Goal: Task Accomplishment & Management: Use online tool/utility

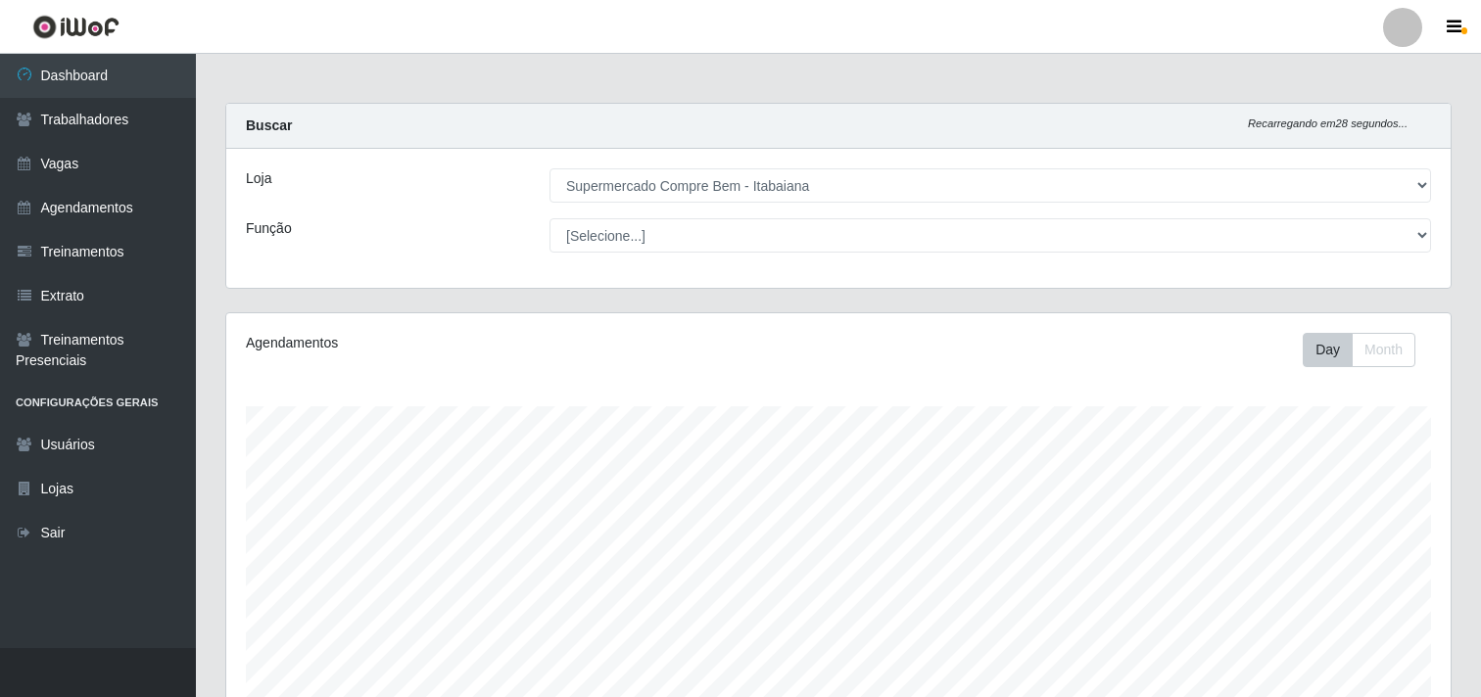
select select "264"
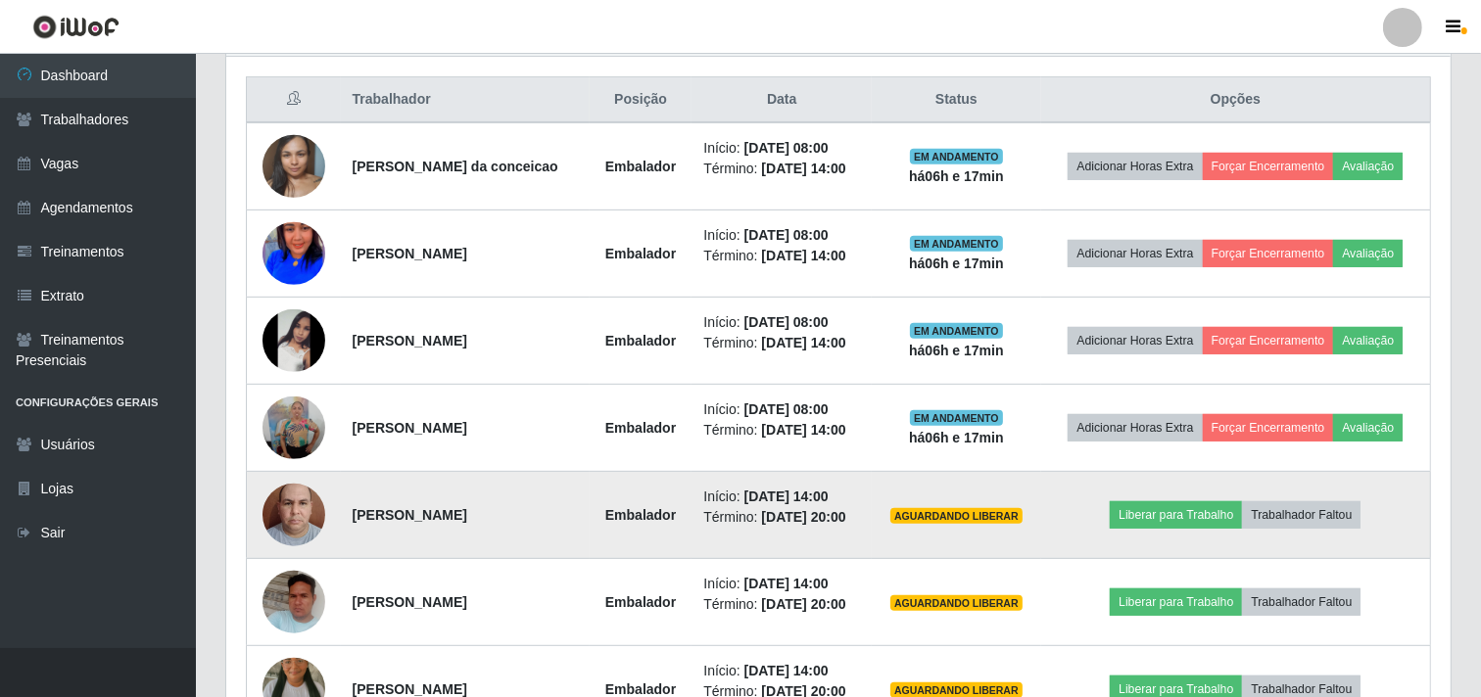
scroll to position [405, 1224]
click at [1172, 525] on button "Liberar para Trabalho" at bounding box center [1175, 514] width 132 height 27
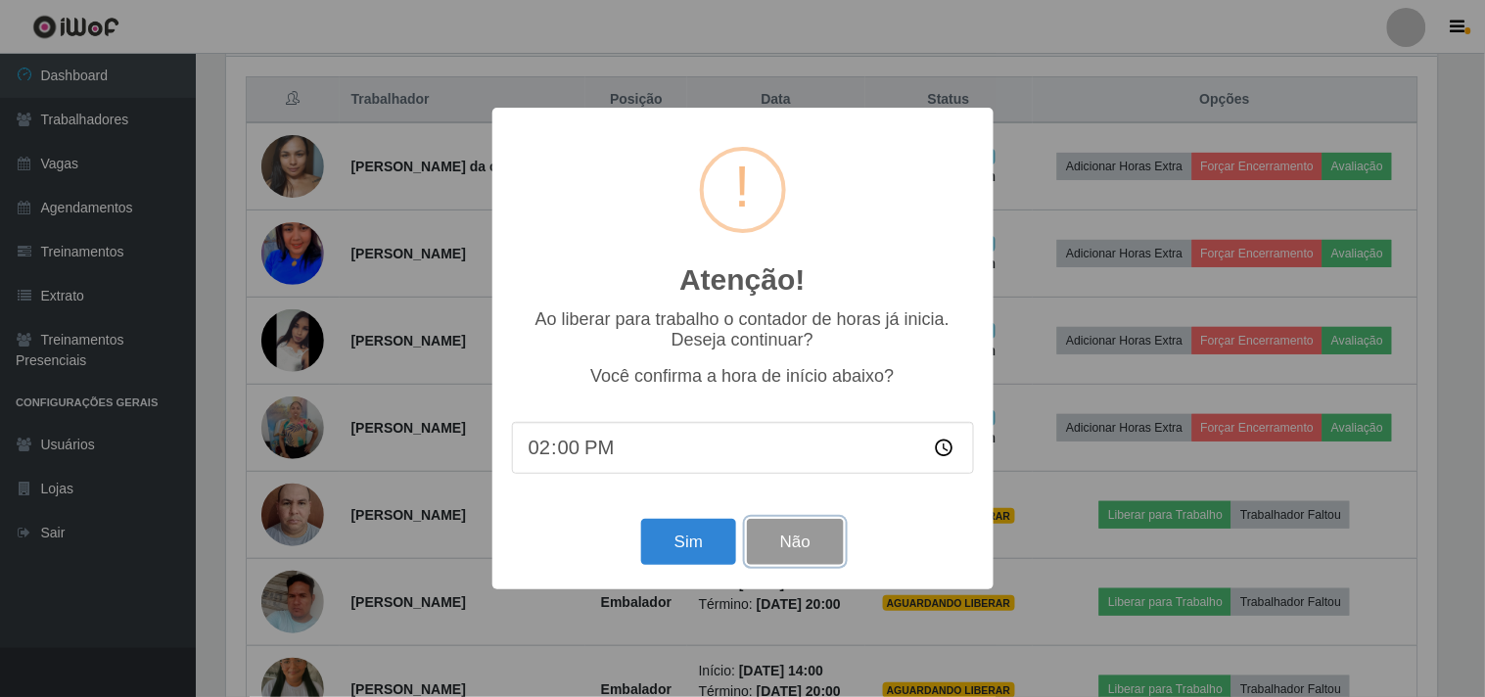
click at [806, 553] on button "Não" at bounding box center [795, 542] width 97 height 46
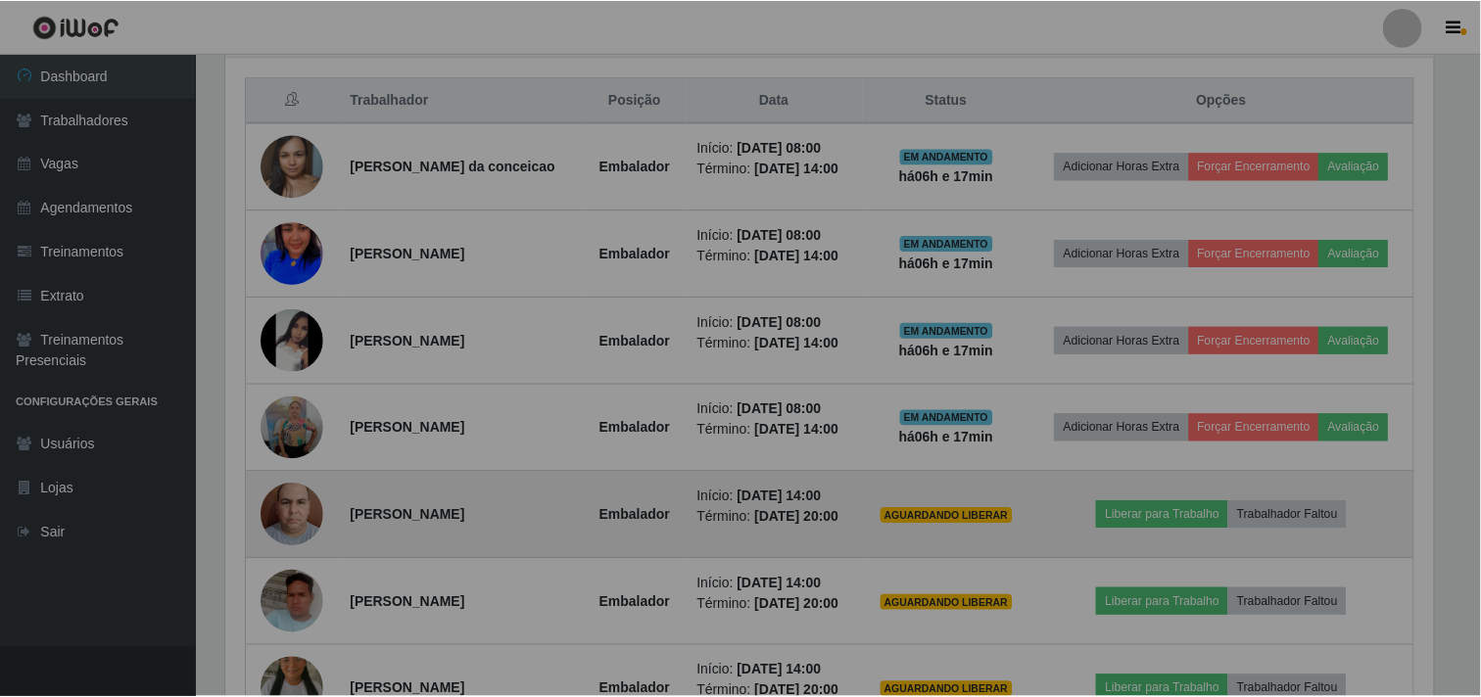
scroll to position [405, 1224]
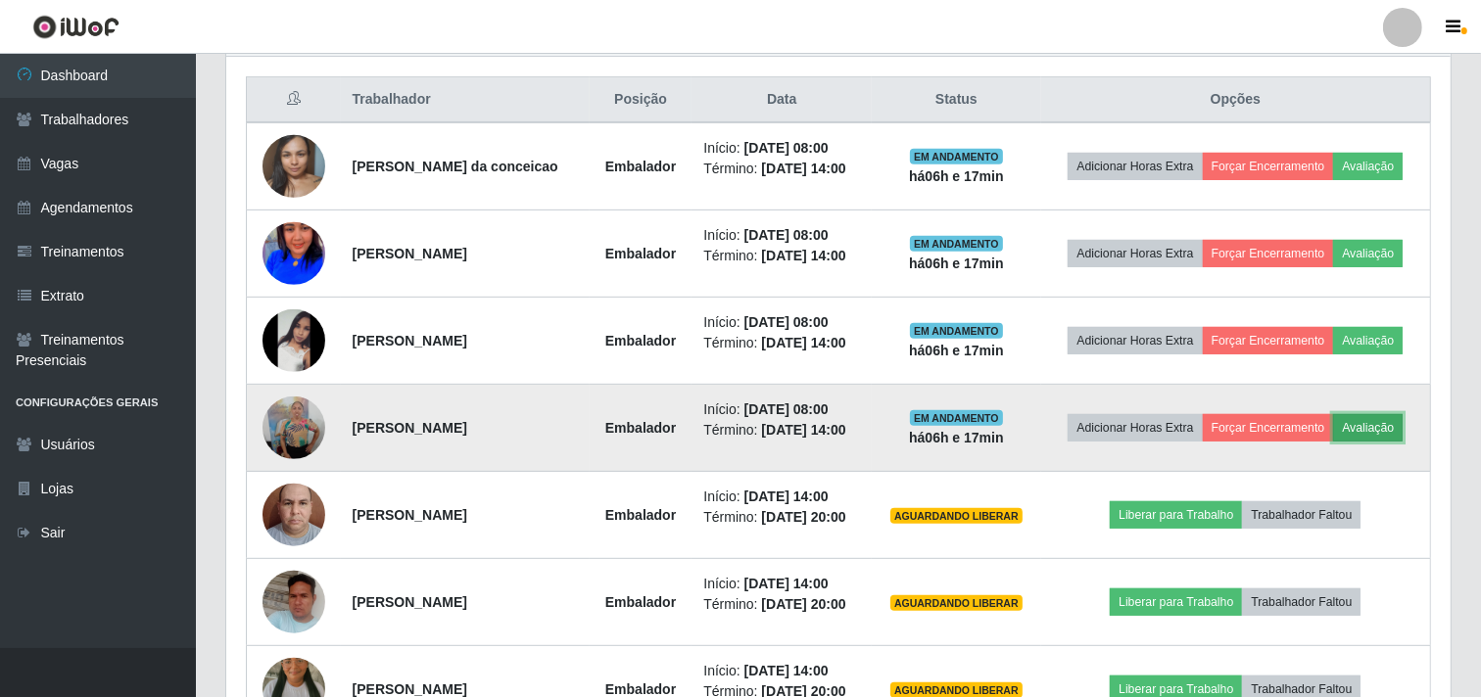
click at [1357, 425] on button "Avaliação" at bounding box center [1368, 427] width 70 height 27
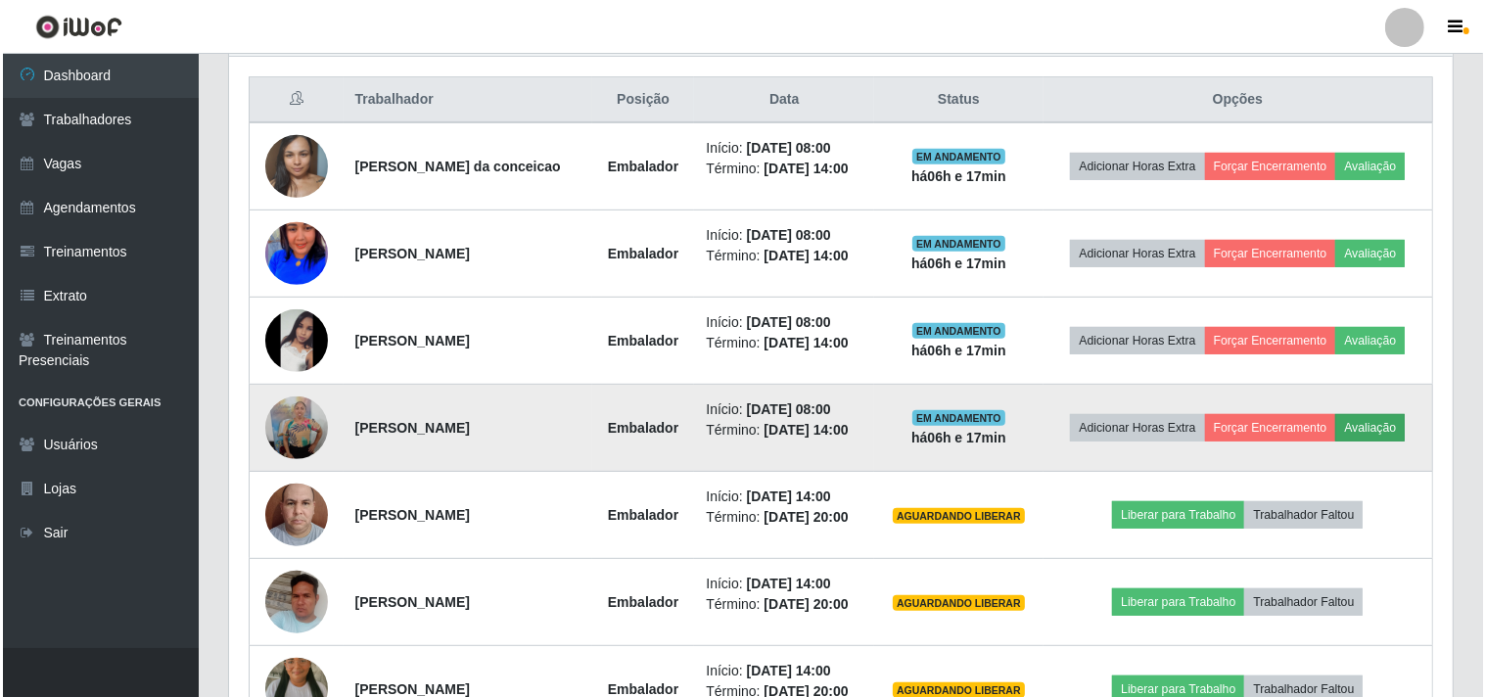
scroll to position [405, 1211]
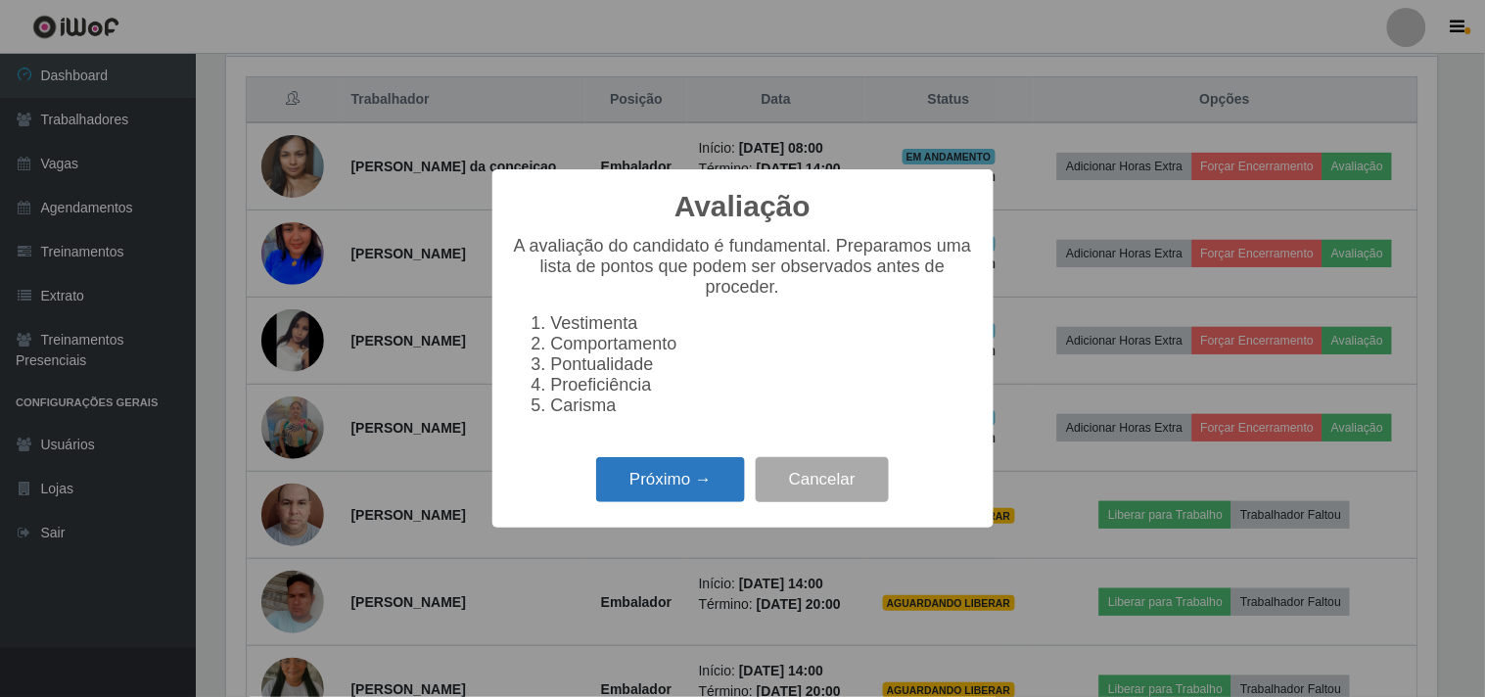
click at [681, 495] on button "Próximo →" at bounding box center [670, 480] width 149 height 46
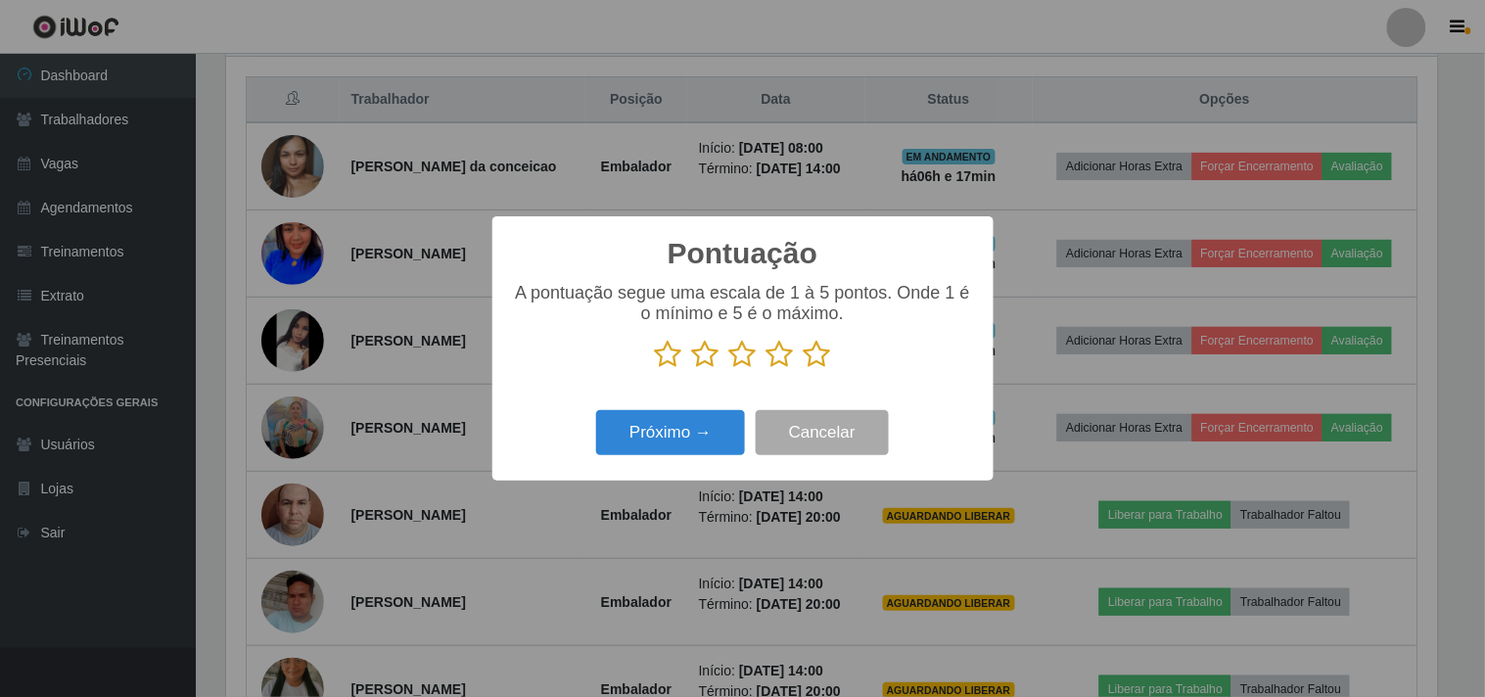
scroll to position [978790, 977984]
click at [819, 355] on icon at bounding box center [817, 354] width 27 height 29
click at [804, 369] on input "radio" at bounding box center [804, 369] width 0 height 0
click at [671, 438] on button "Próximo →" at bounding box center [670, 433] width 149 height 46
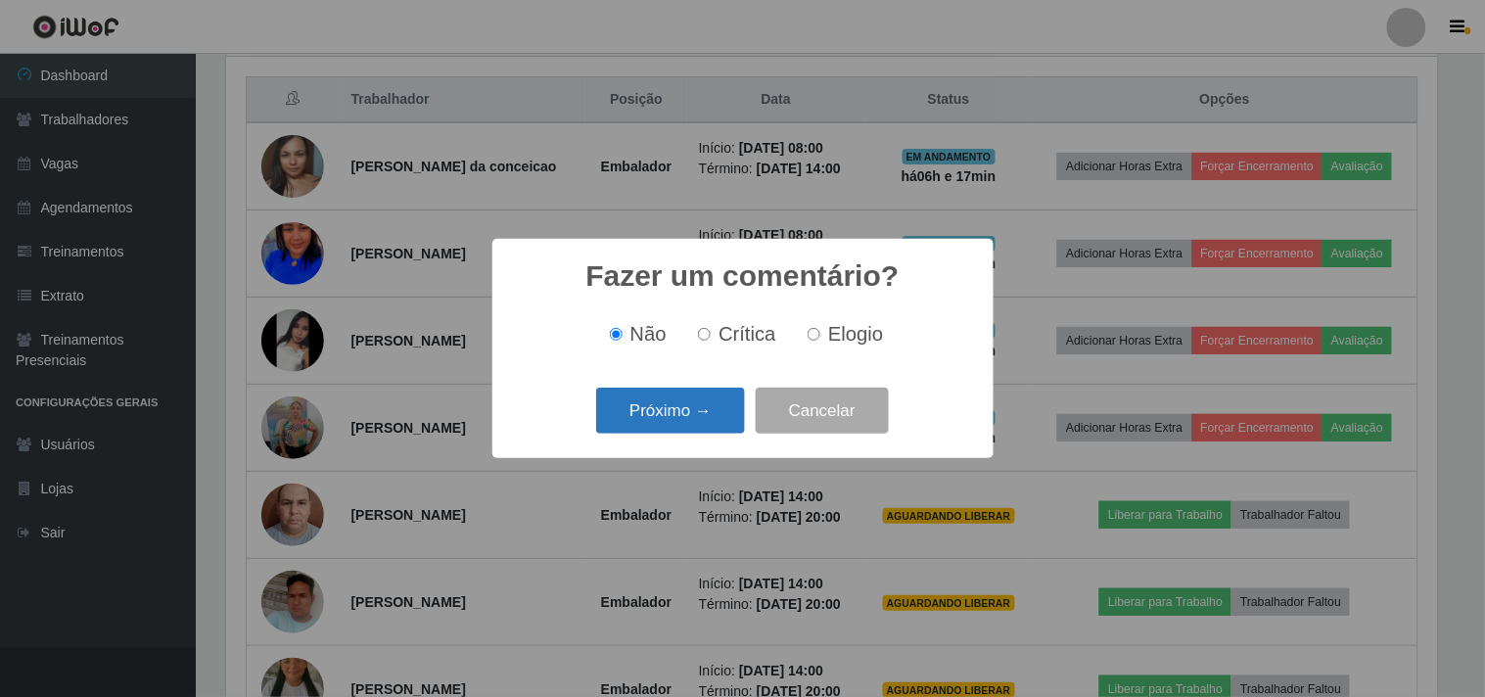
click at [668, 416] on button "Próximo →" at bounding box center [670, 411] width 149 height 46
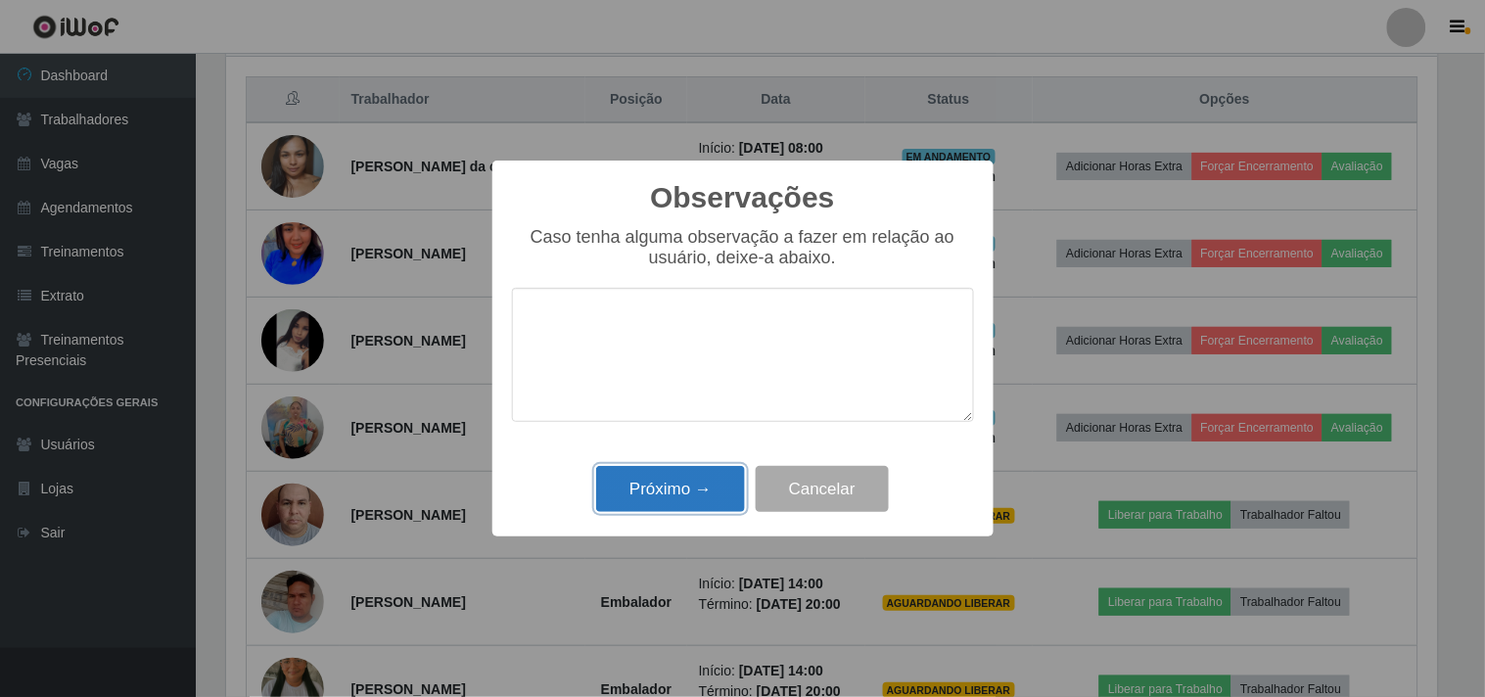
click at [674, 488] on button "Próximo →" at bounding box center [670, 489] width 149 height 46
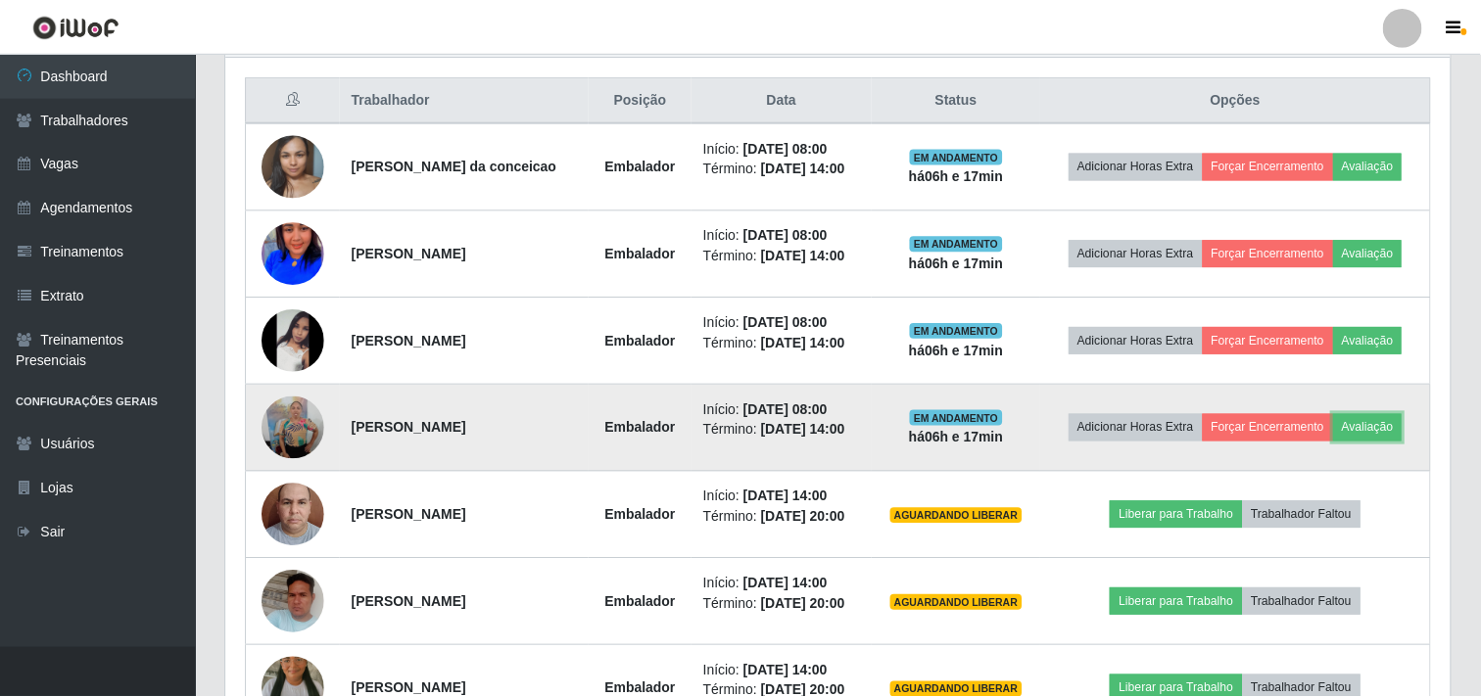
scroll to position [405, 1224]
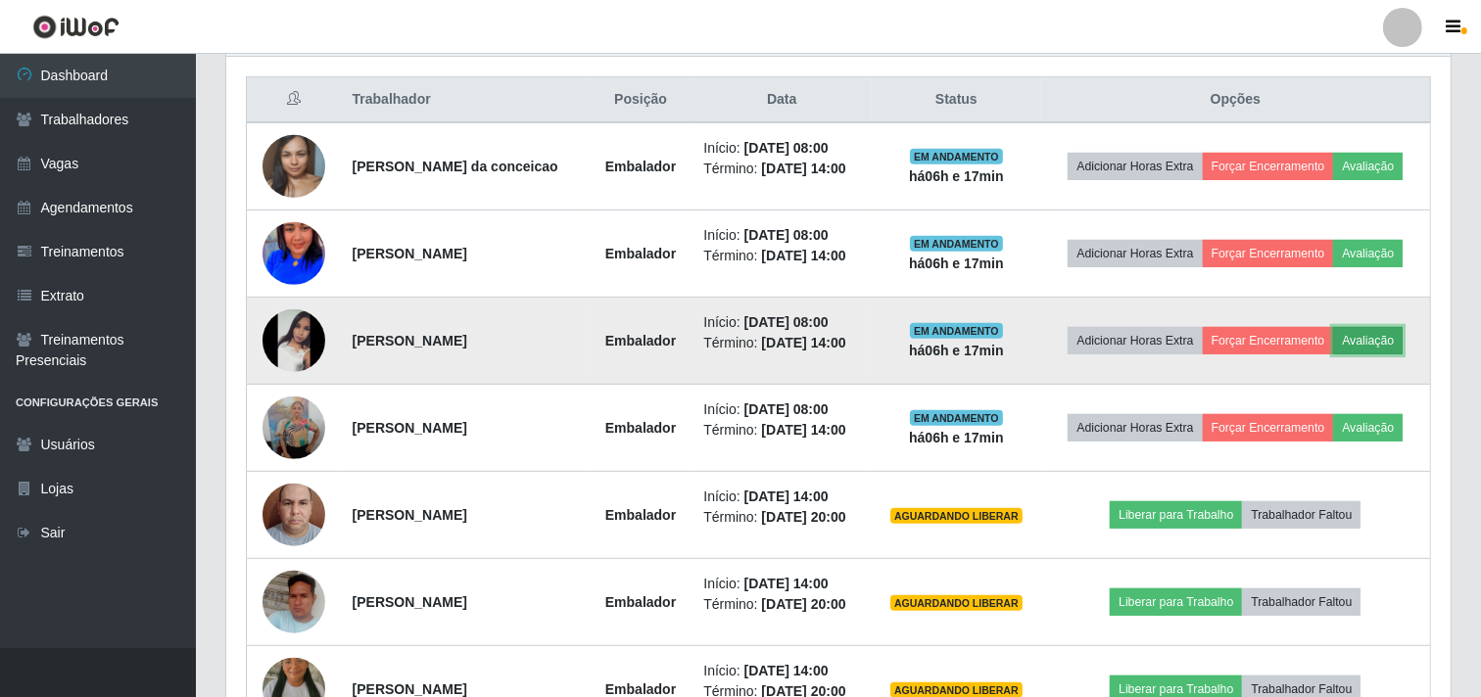
click at [1398, 341] on button "Avaliação" at bounding box center [1368, 340] width 70 height 27
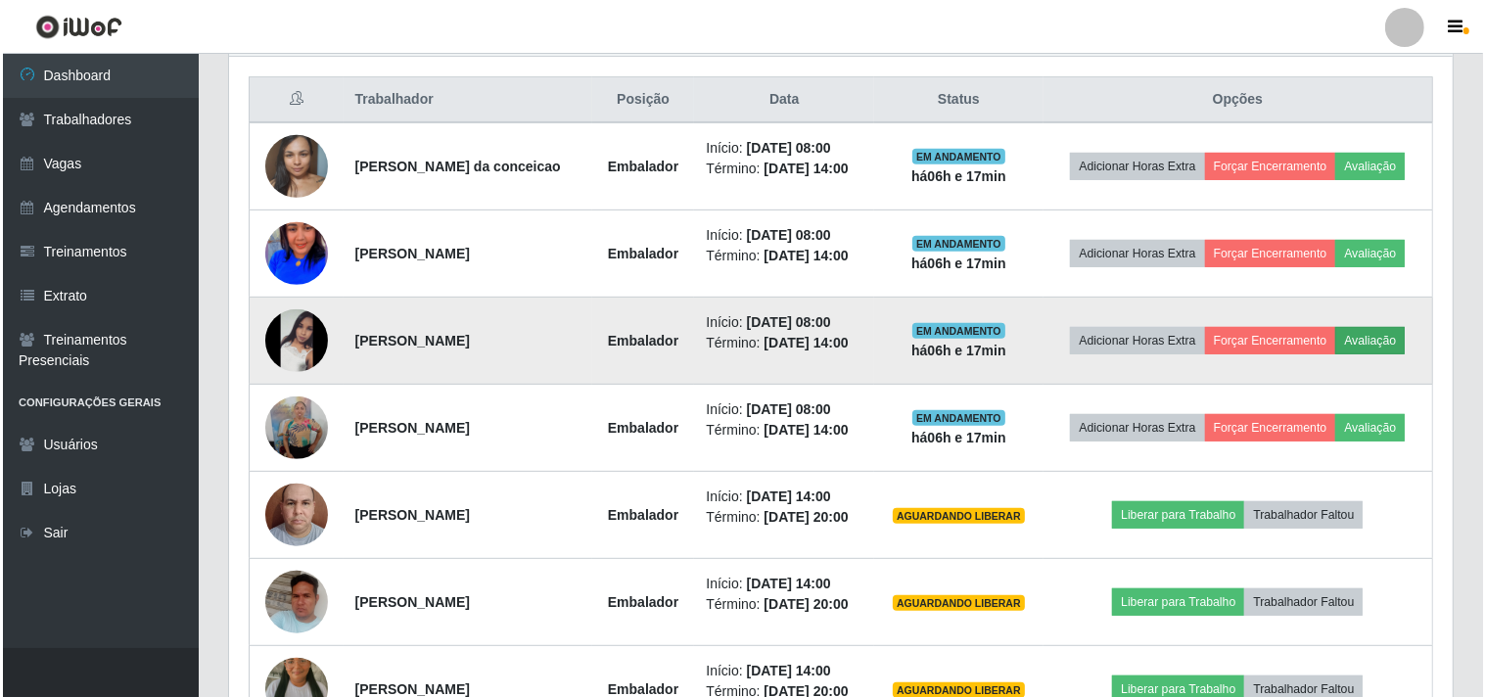
scroll to position [405, 1211]
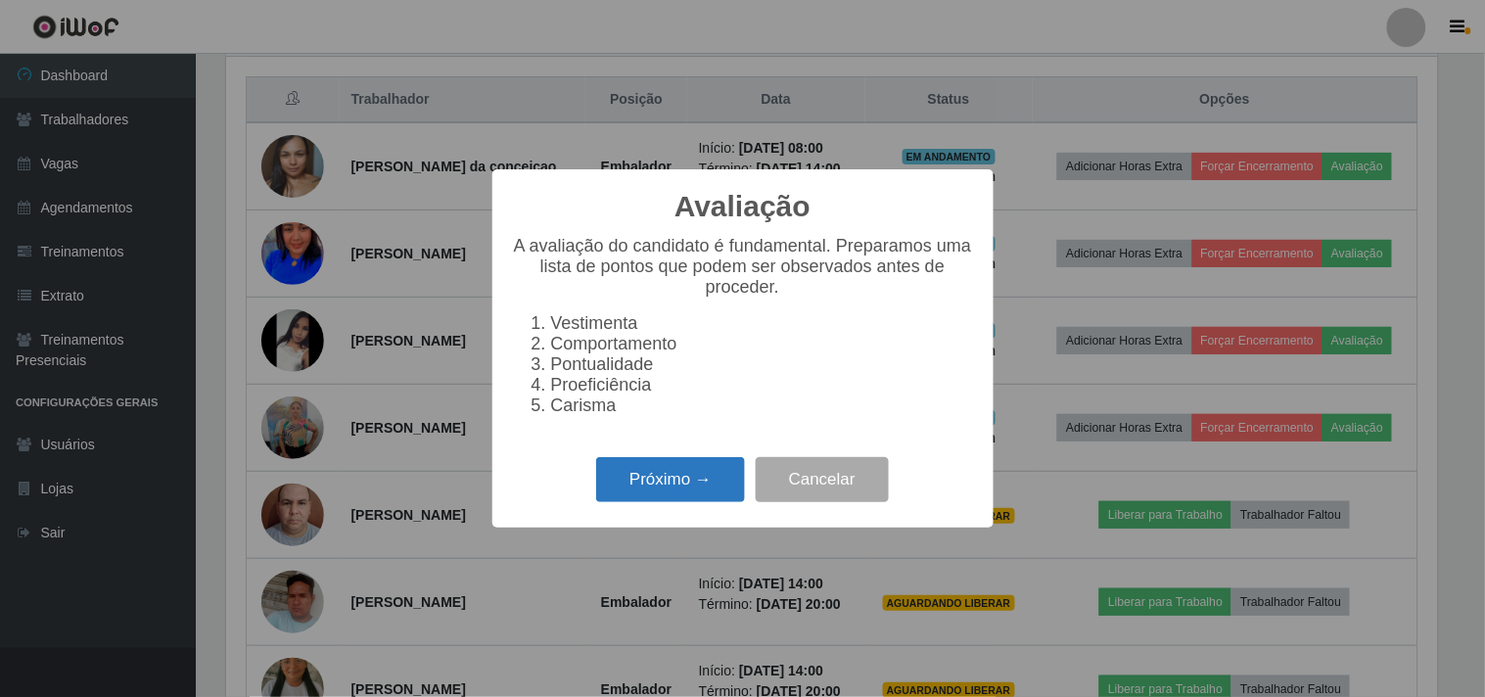
click at [710, 477] on button "Próximo →" at bounding box center [670, 480] width 149 height 46
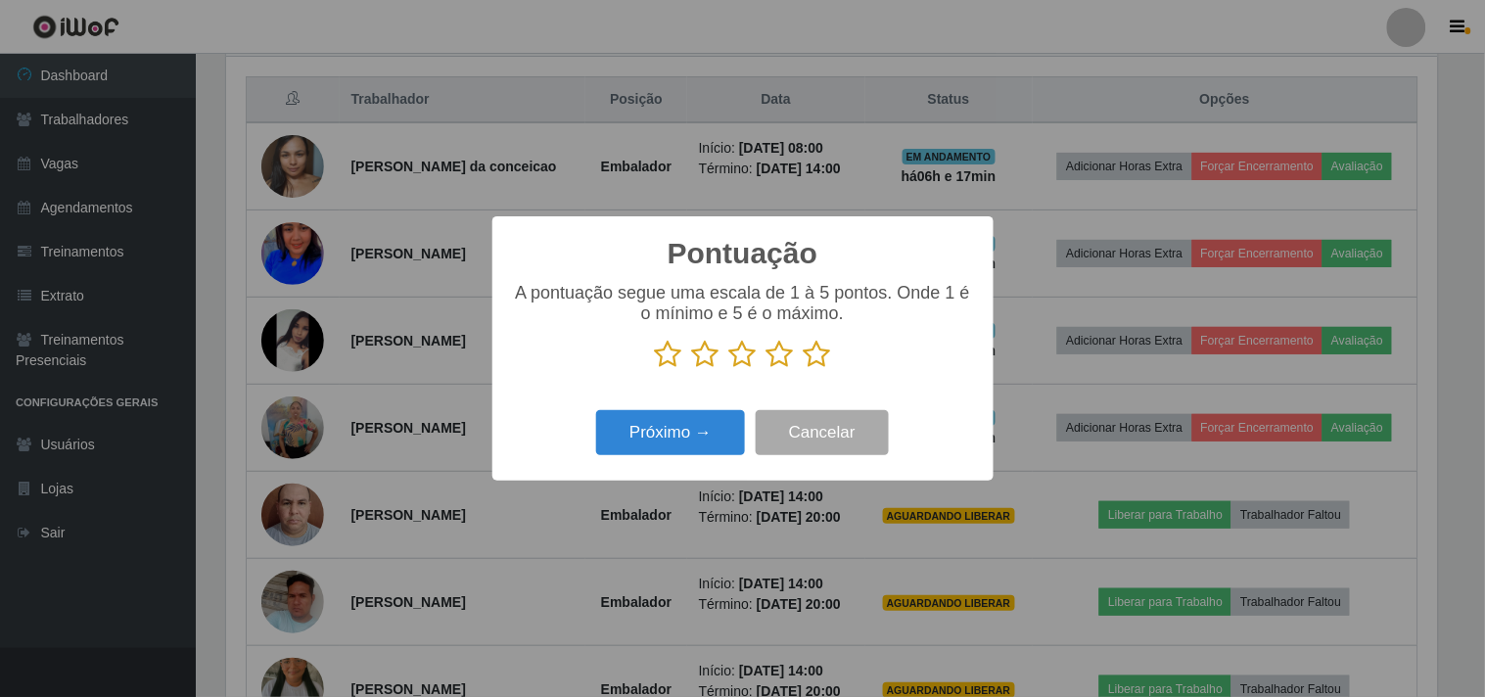
click at [820, 353] on icon at bounding box center [817, 354] width 27 height 29
click at [804, 369] on input "radio" at bounding box center [804, 369] width 0 height 0
click at [685, 417] on button "Próximo →" at bounding box center [670, 433] width 149 height 46
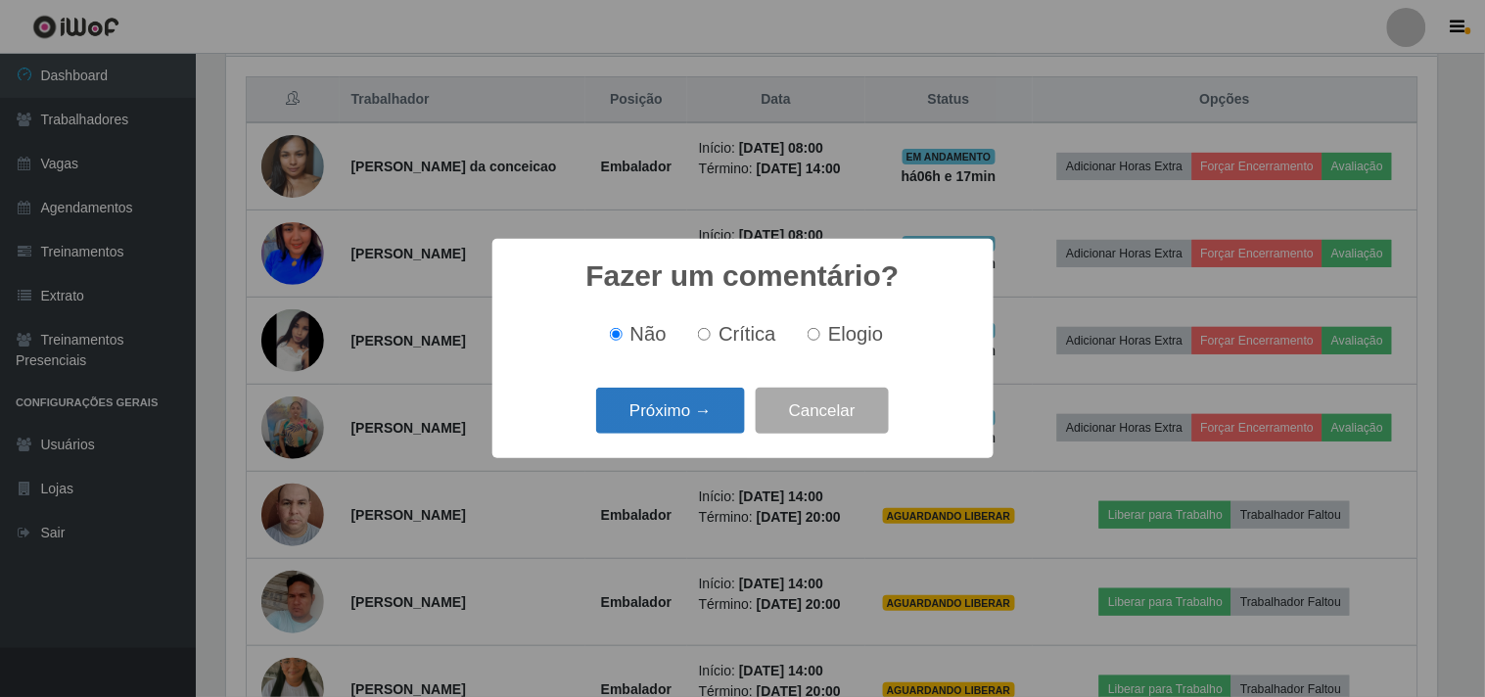
click at [688, 425] on button "Próximo →" at bounding box center [670, 411] width 149 height 46
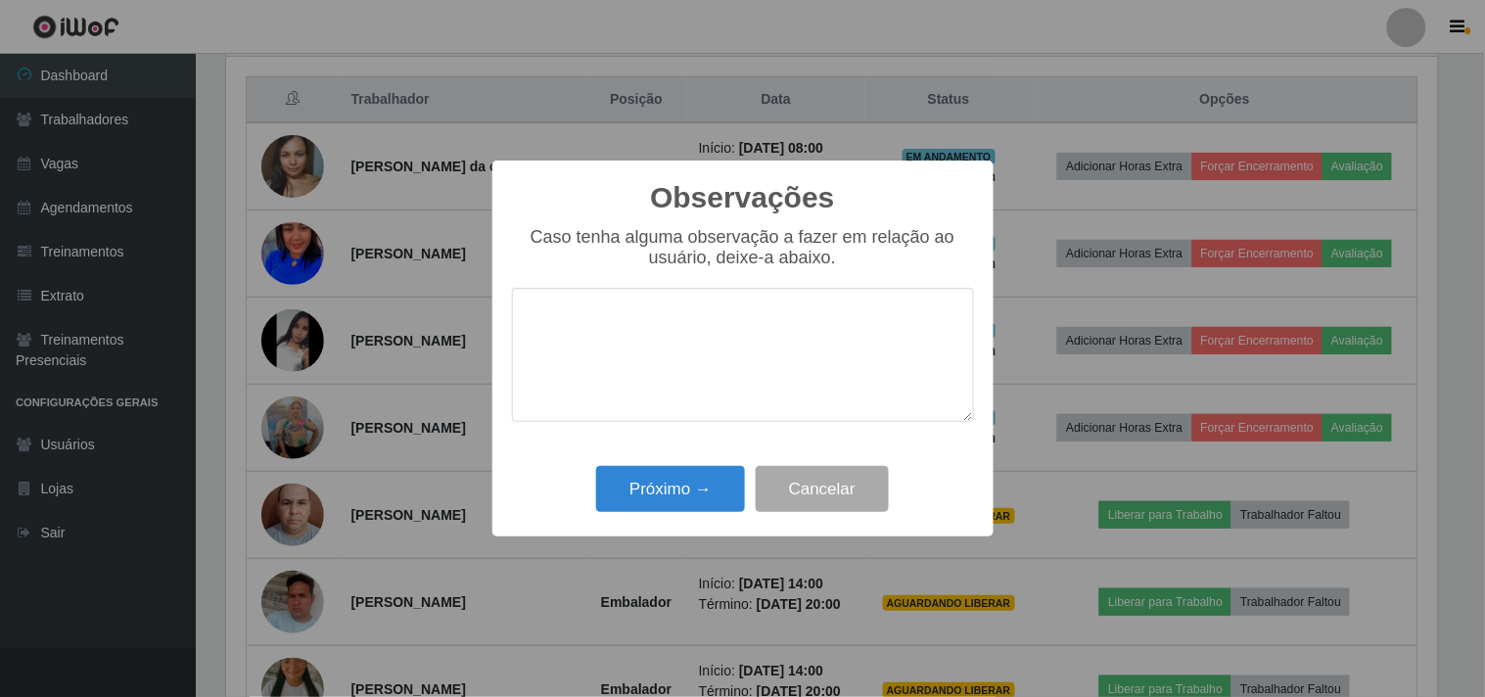
click at [689, 458] on div "Observações × Caso tenha alguma observação a fazer em relação ao usuário, deixe…" at bounding box center [743, 349] width 501 height 377
click at [689, 503] on button "Próximo →" at bounding box center [670, 489] width 149 height 46
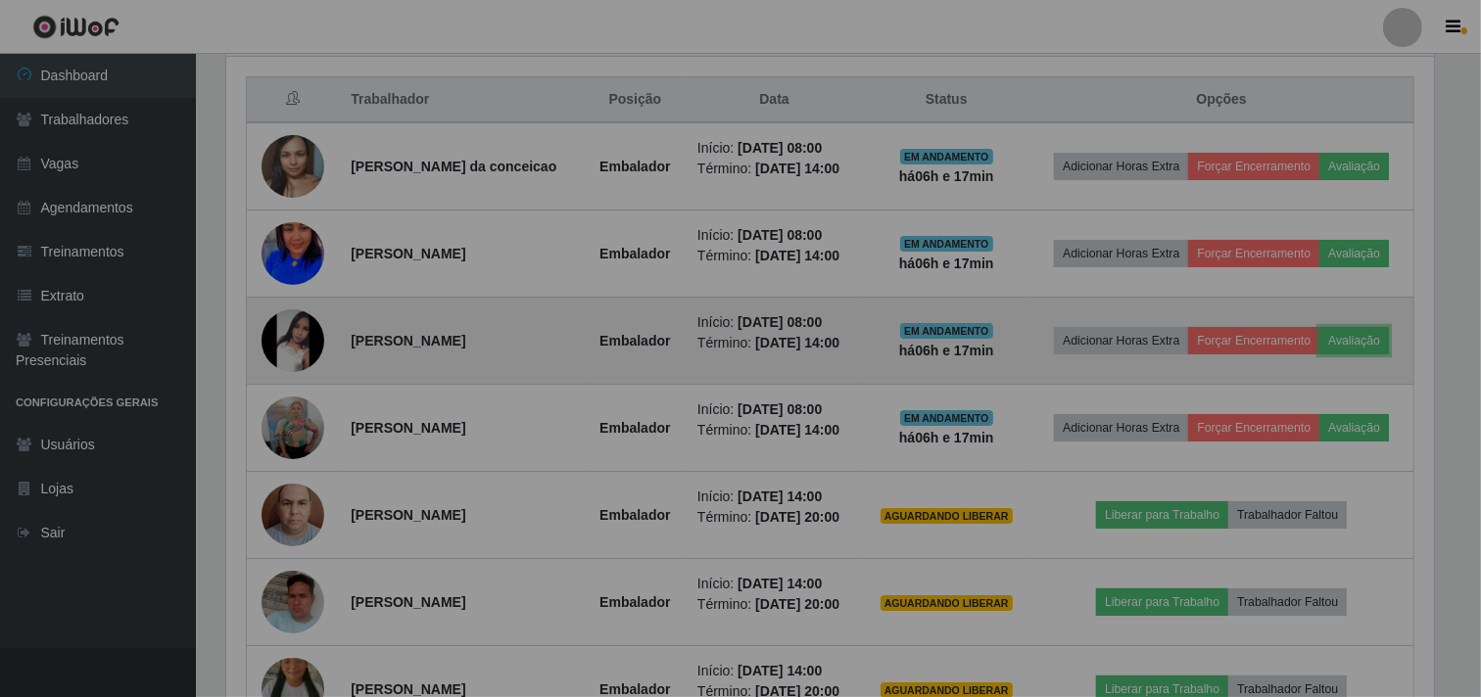
scroll to position [405, 1224]
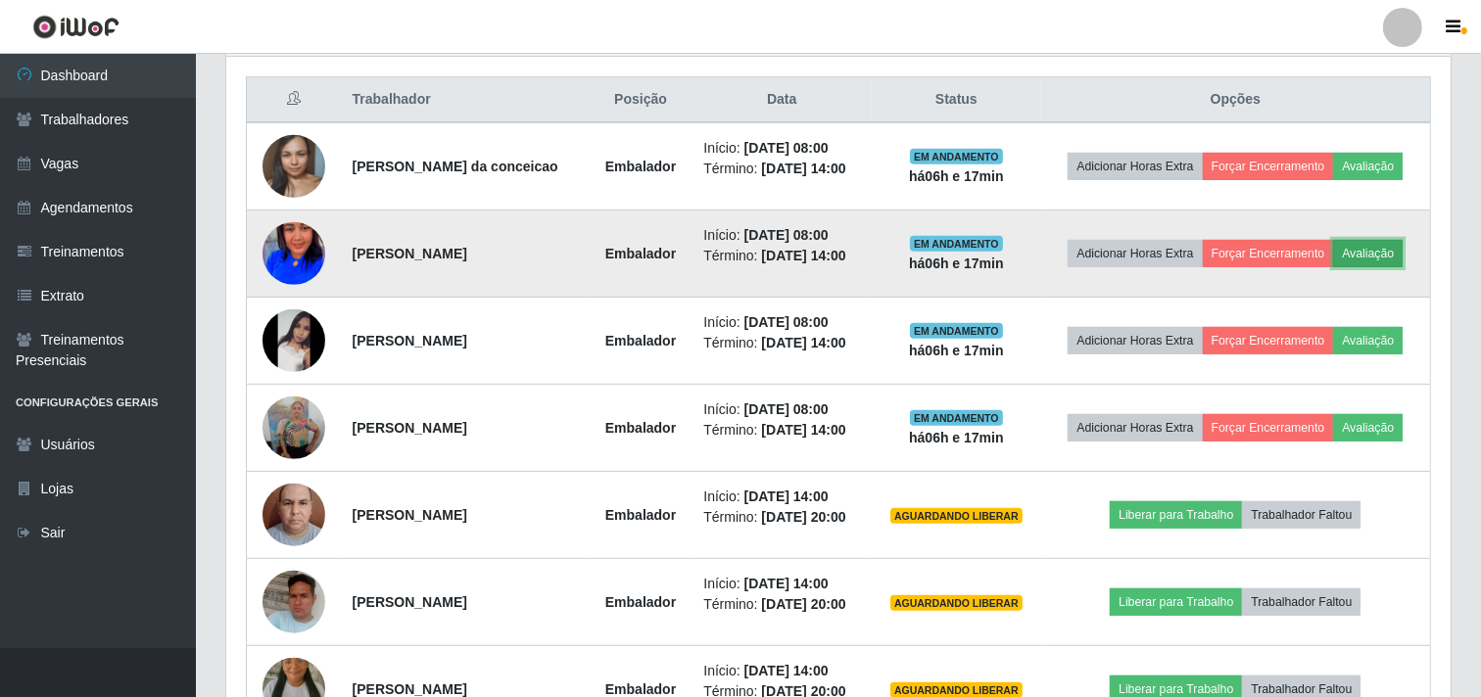
click at [1390, 252] on button "Avaliação" at bounding box center [1368, 253] width 70 height 27
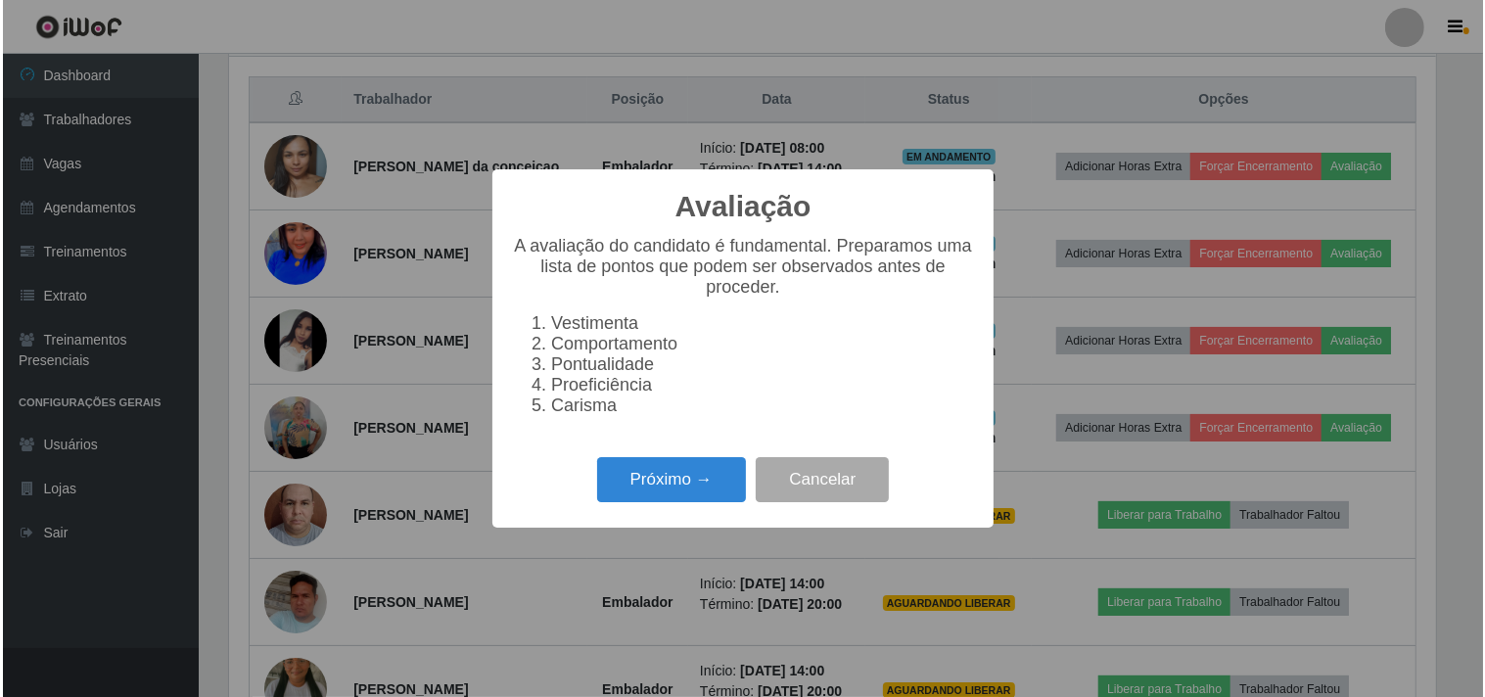
scroll to position [405, 1211]
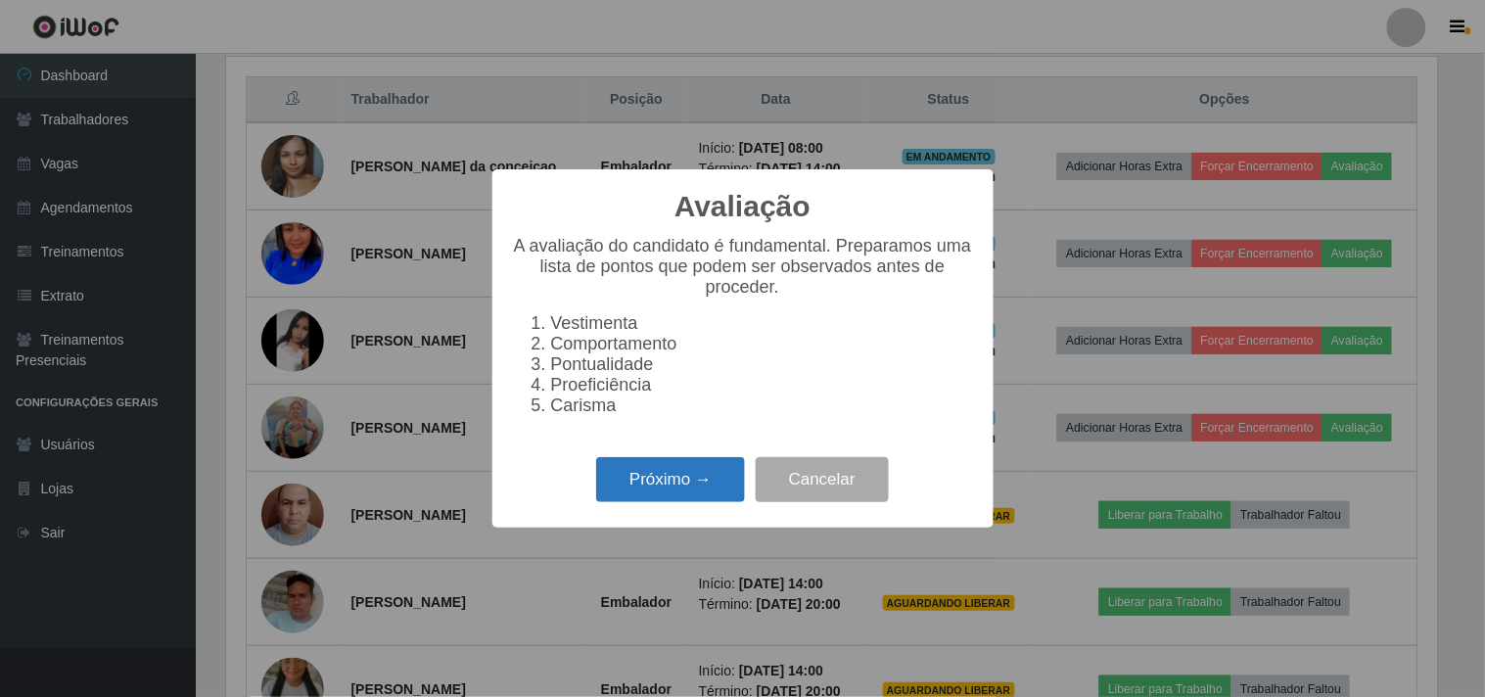
click at [706, 481] on button "Próximo →" at bounding box center [670, 480] width 149 height 46
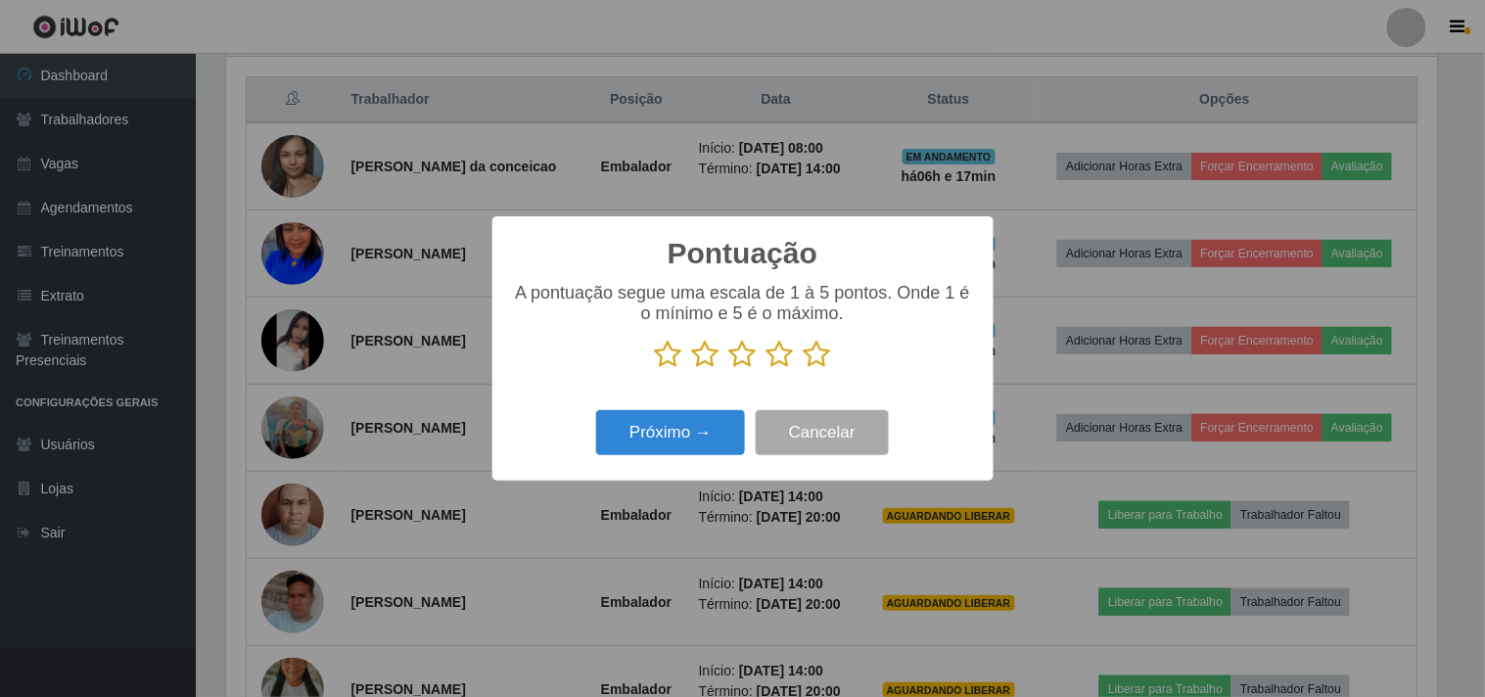
click at [818, 357] on icon at bounding box center [817, 354] width 27 height 29
click at [804, 369] on input "radio" at bounding box center [804, 369] width 0 height 0
click at [697, 434] on button "Próximo →" at bounding box center [670, 433] width 149 height 46
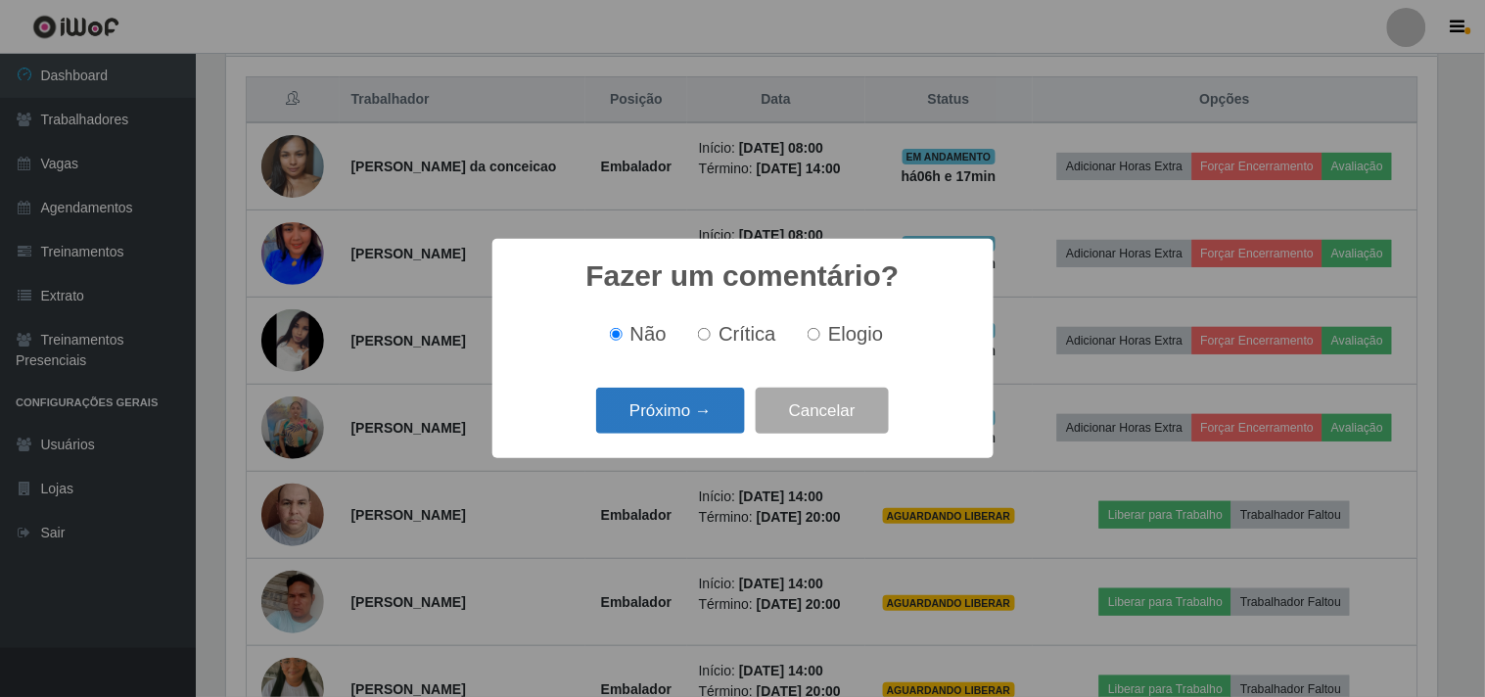
click at [685, 417] on button "Próximo →" at bounding box center [670, 411] width 149 height 46
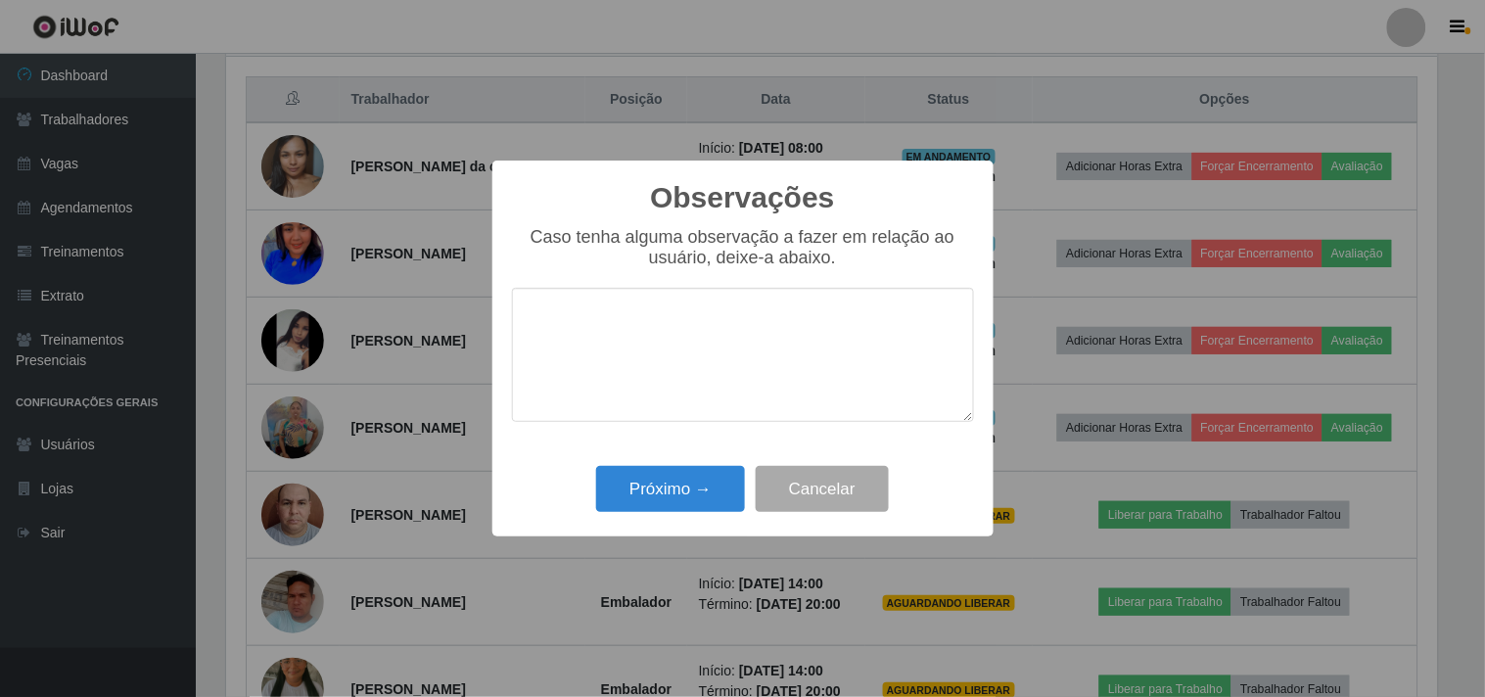
click at [690, 464] on div "Próximo → Cancelar" at bounding box center [743, 489] width 462 height 56
click at [683, 485] on button "Próximo →" at bounding box center [670, 489] width 149 height 46
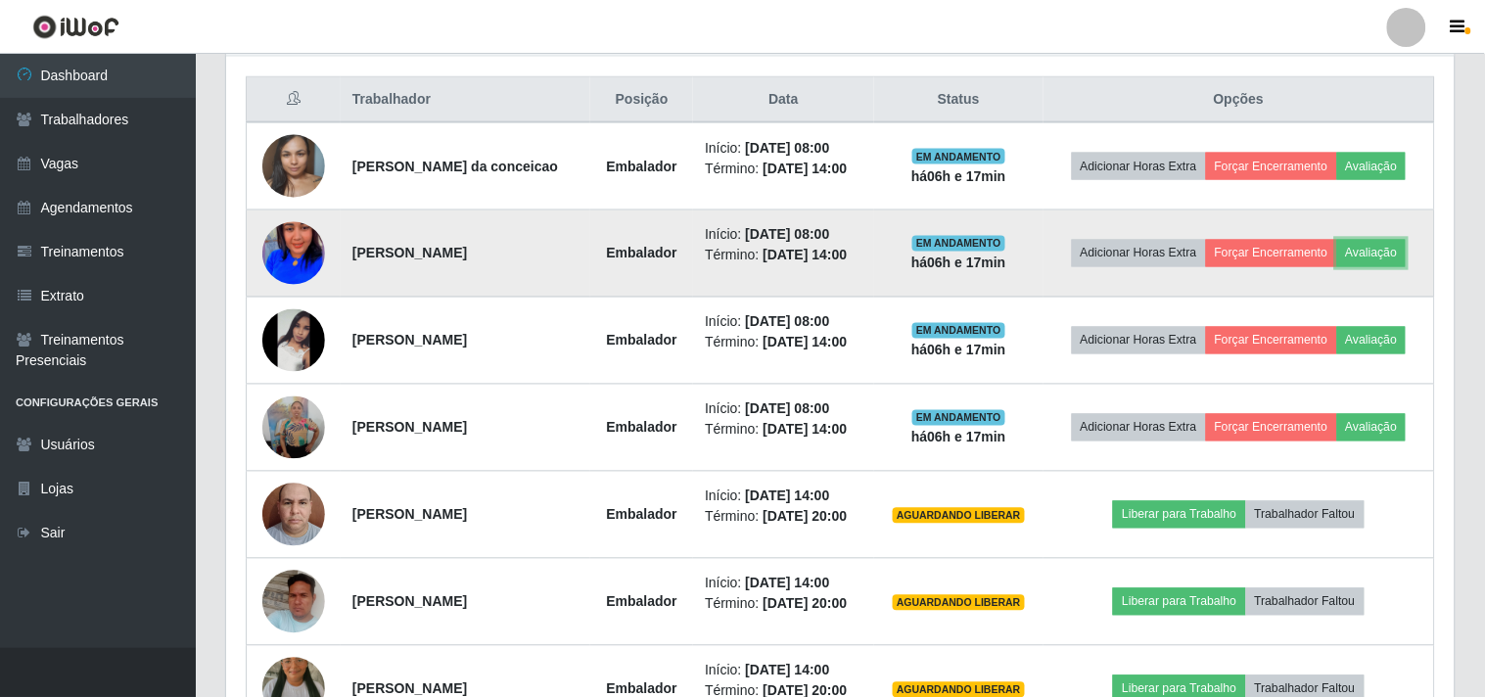
scroll to position [405, 1224]
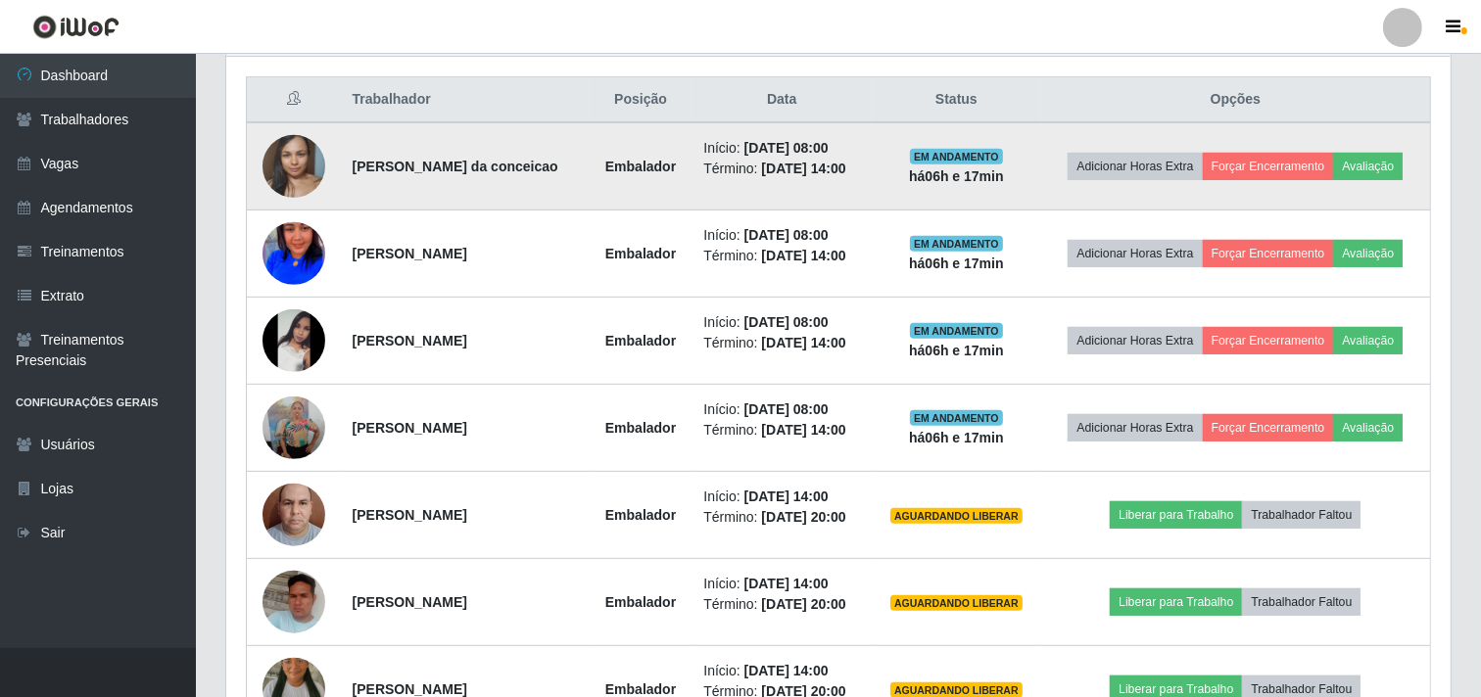
click at [1369, 151] on td "Adicionar Horas Extra Forçar Encerramento Avaliação" at bounding box center [1236, 166] width 390 height 88
click at [1346, 167] on button "Avaliação" at bounding box center [1368, 166] width 70 height 27
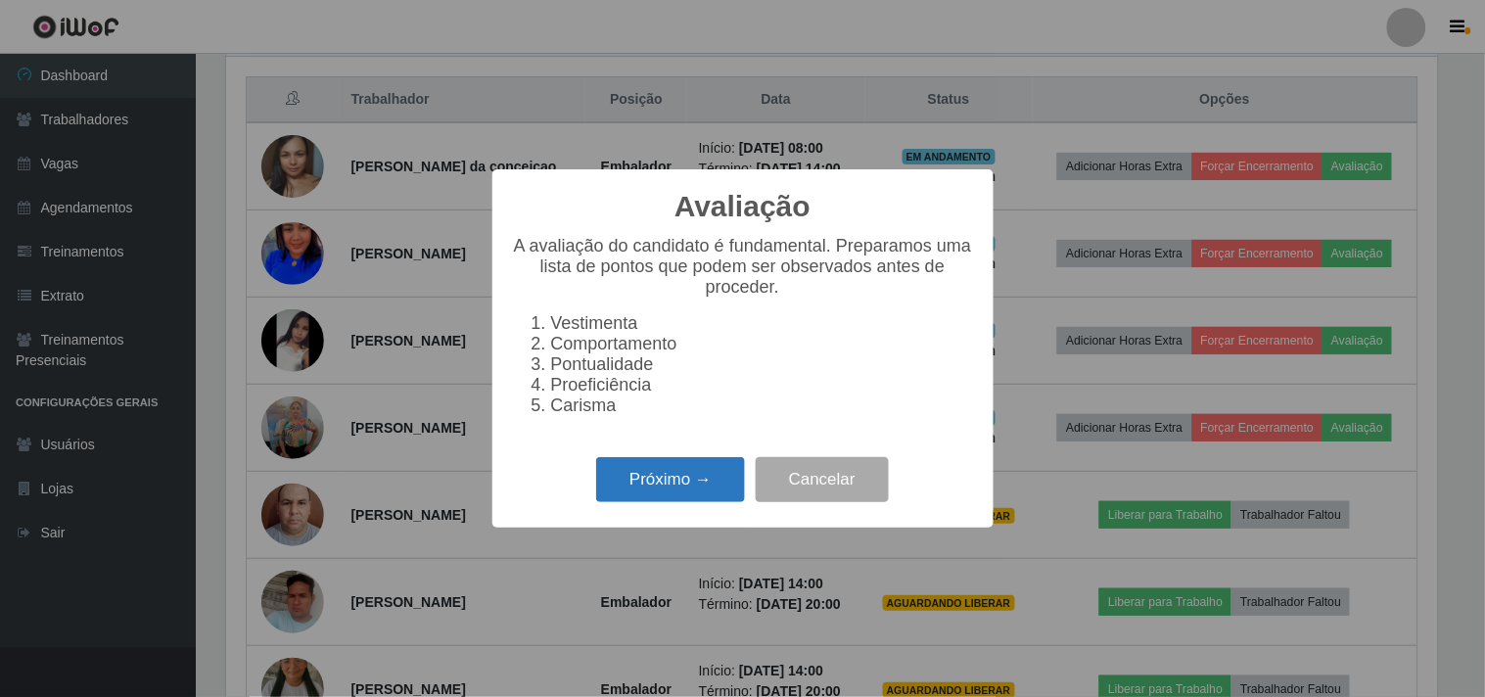
click at [680, 481] on button "Próximo →" at bounding box center [670, 480] width 149 height 46
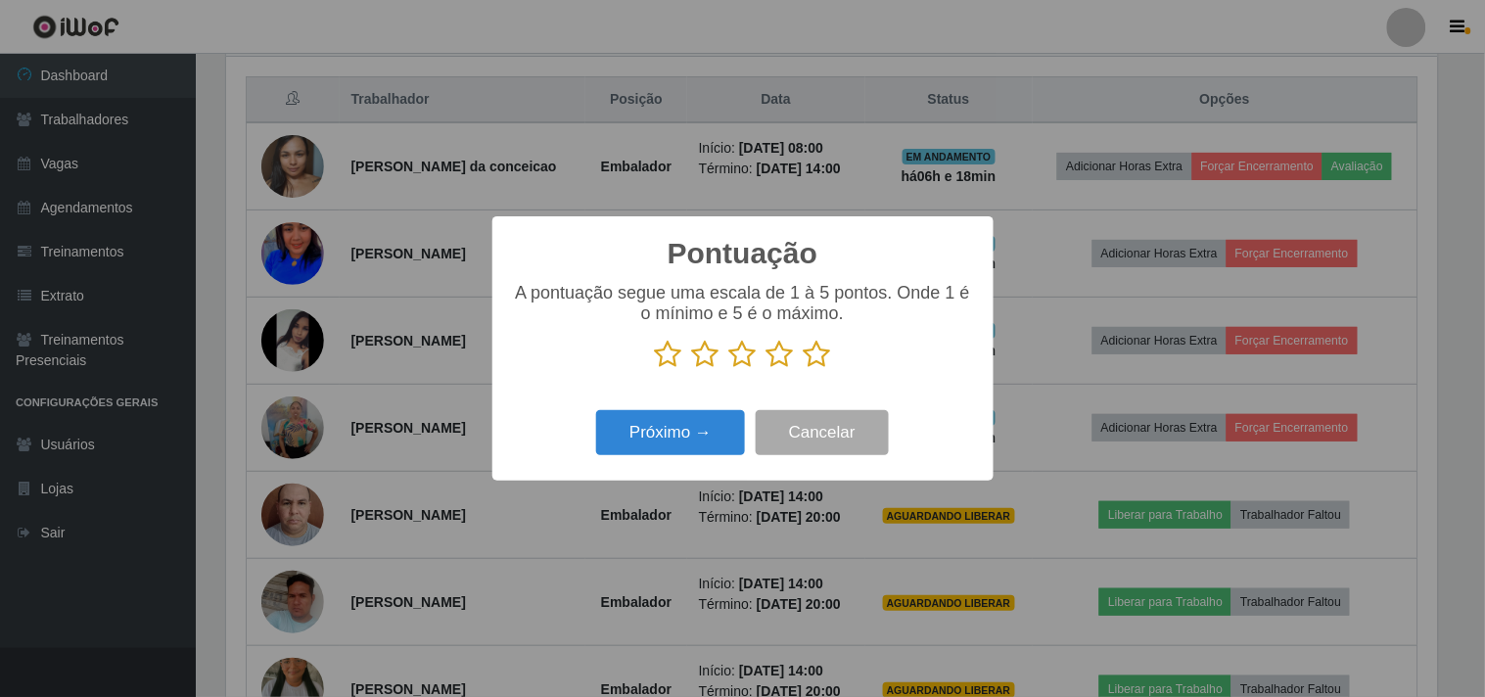
click at [823, 353] on icon at bounding box center [817, 354] width 27 height 29
click at [804, 369] on input "radio" at bounding box center [804, 369] width 0 height 0
click at [689, 419] on button "Próximo →" at bounding box center [670, 433] width 149 height 46
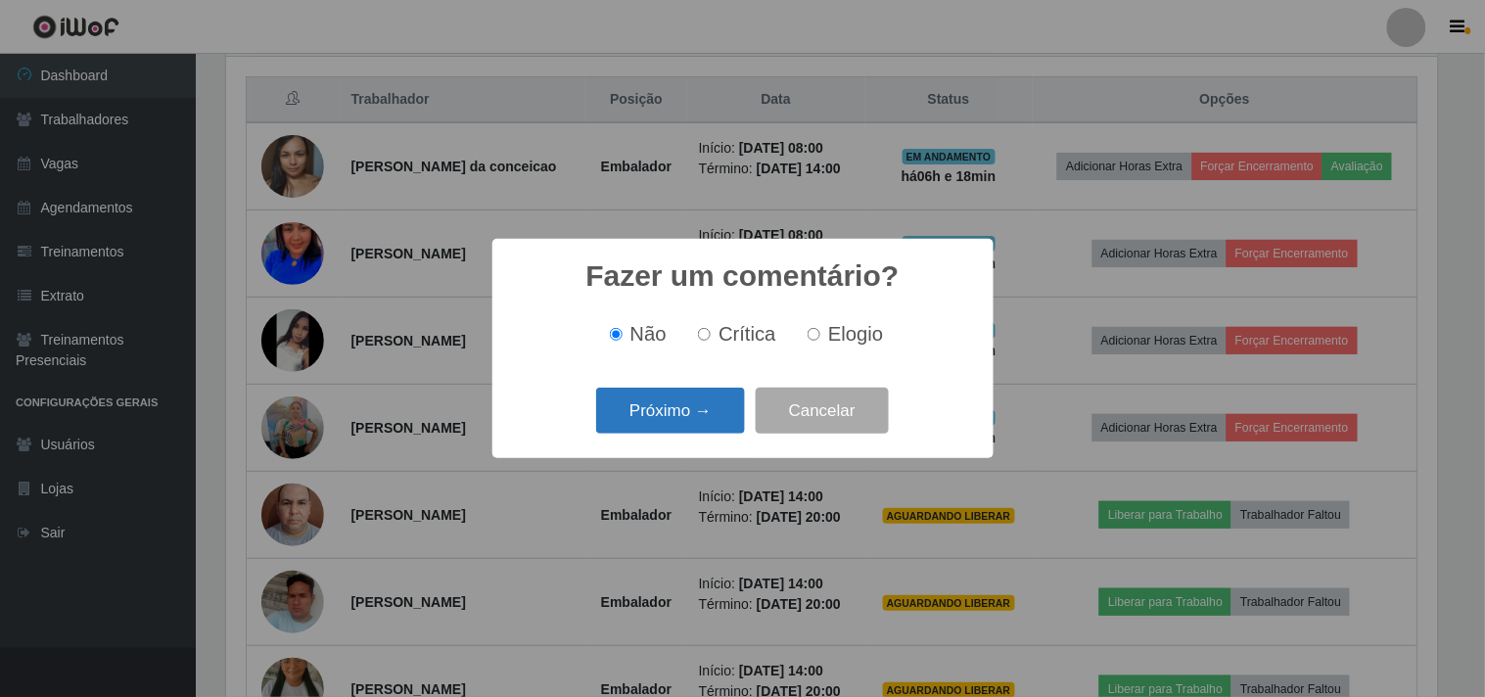
click at [683, 422] on button "Próximo →" at bounding box center [670, 411] width 149 height 46
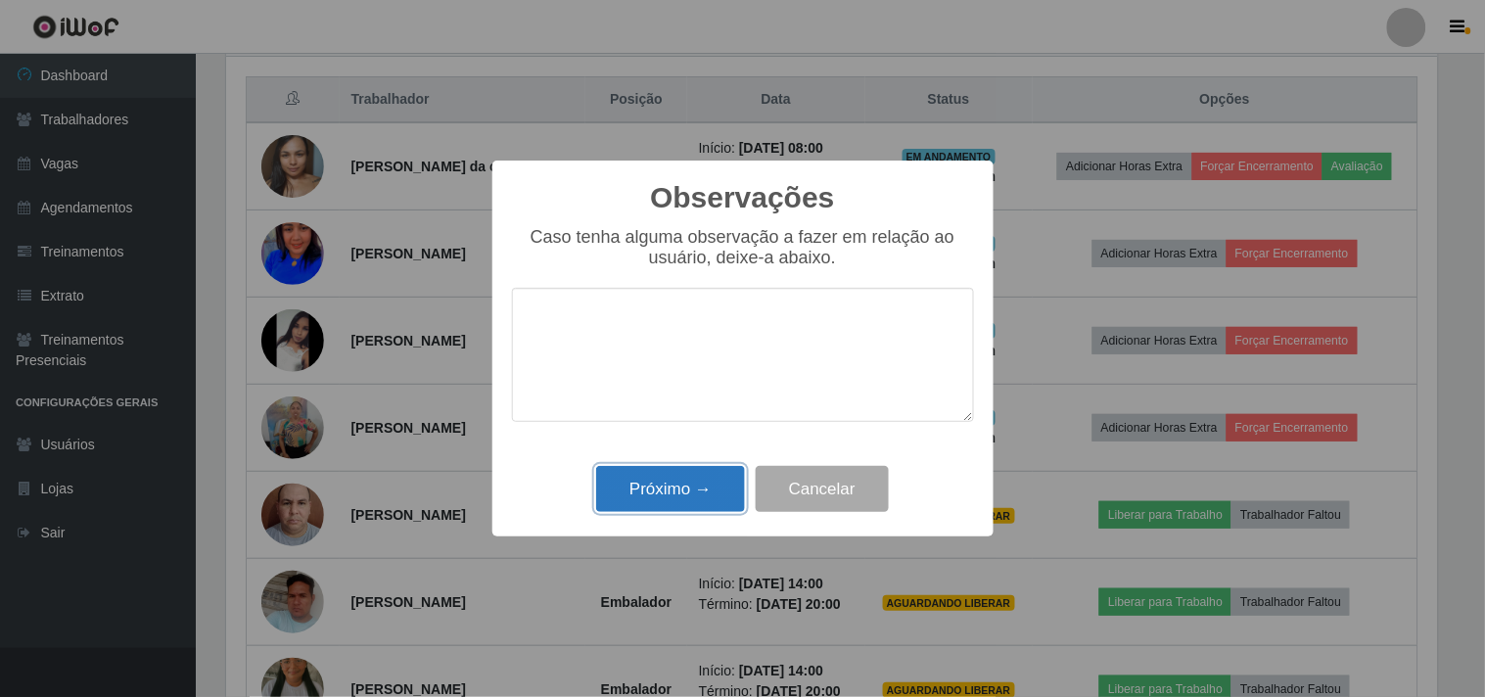
click at [692, 490] on button "Próximo →" at bounding box center [670, 489] width 149 height 46
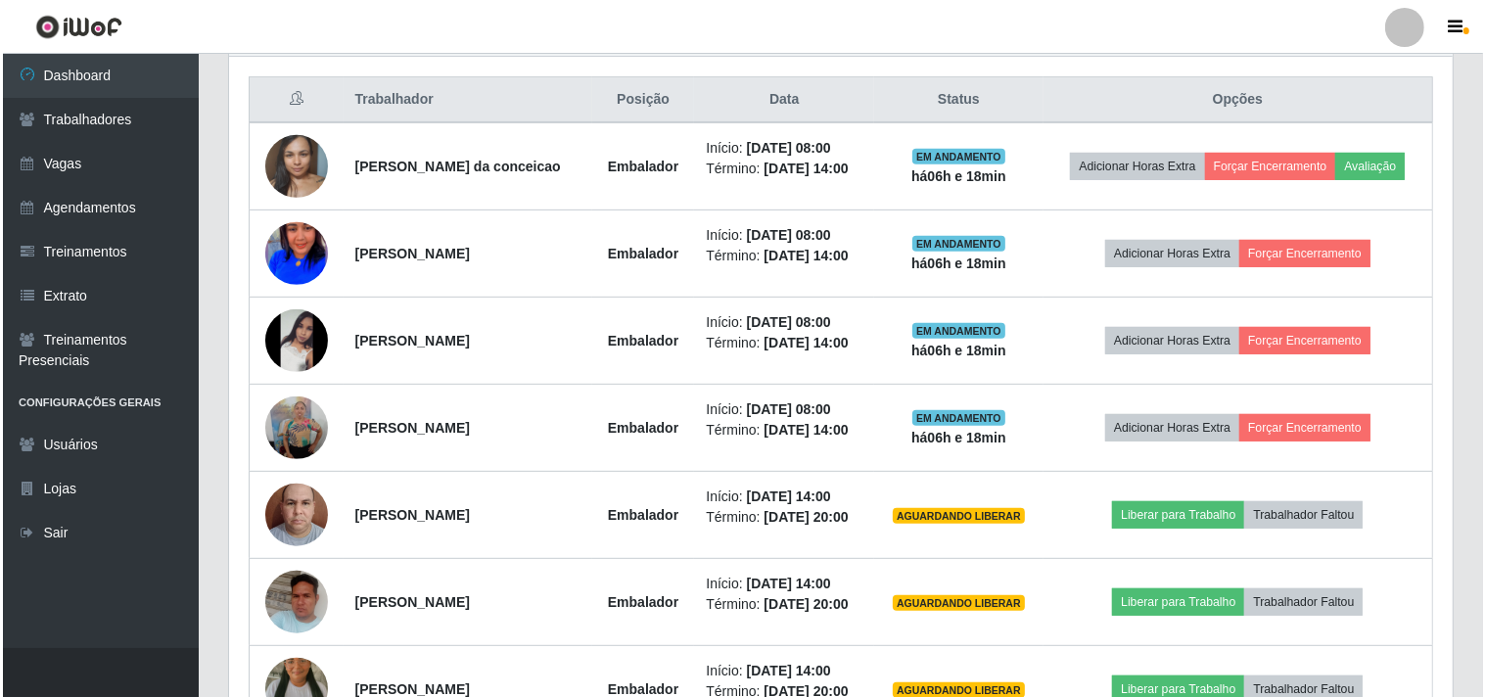
scroll to position [405, 1224]
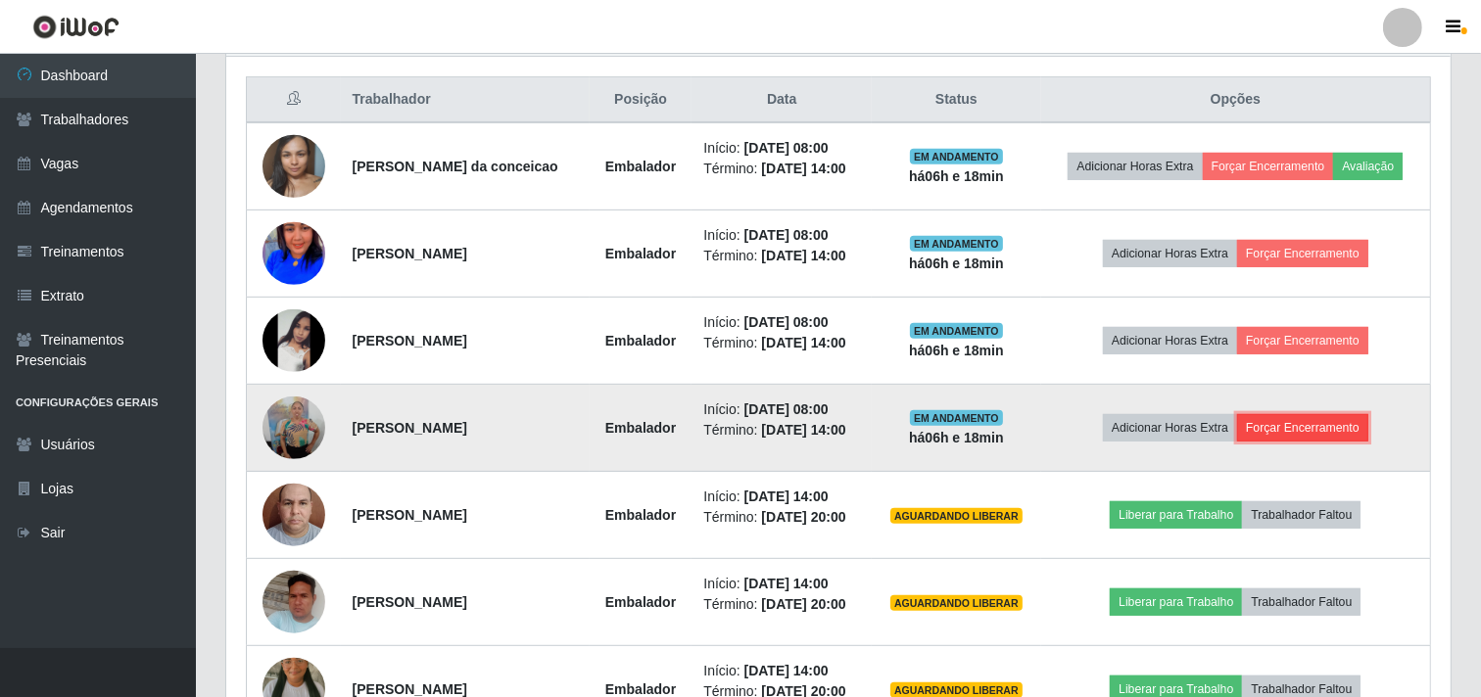
click at [1290, 426] on button "Forçar Encerramento" at bounding box center [1302, 427] width 131 height 27
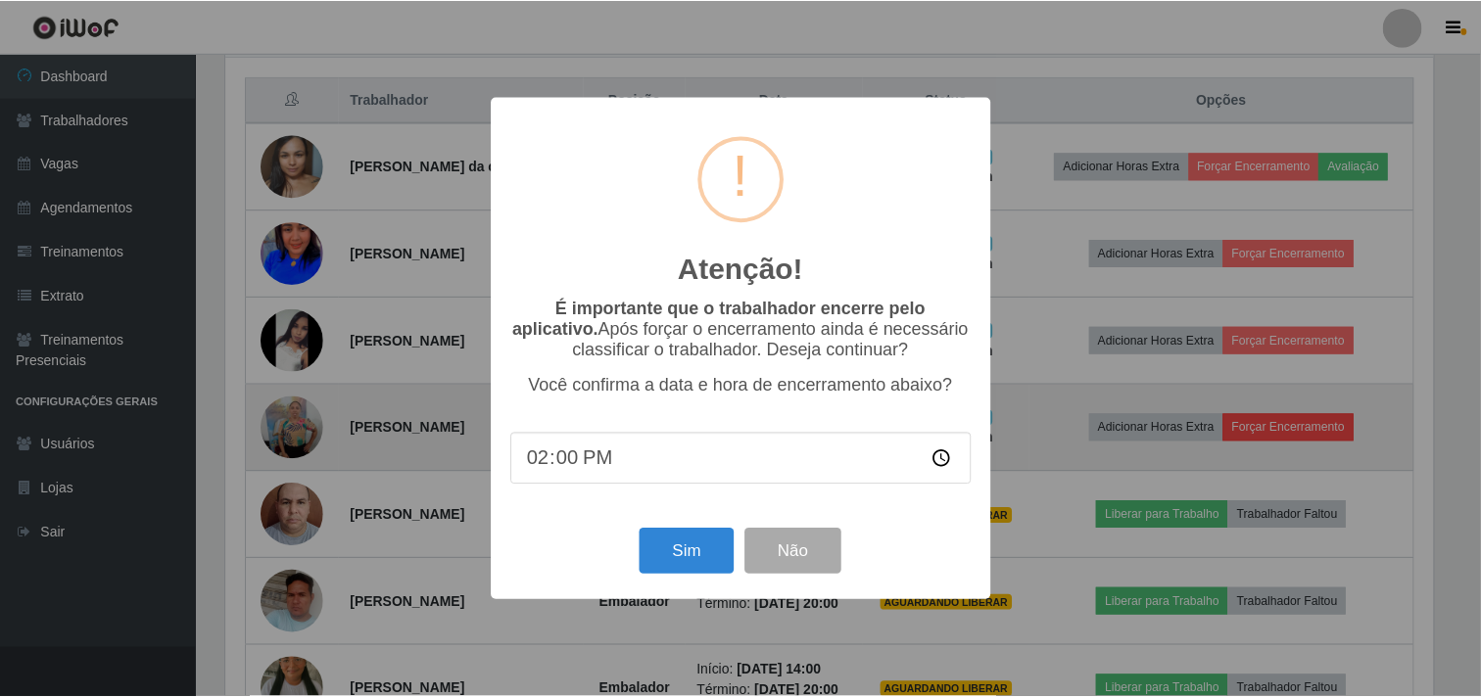
scroll to position [0, 0]
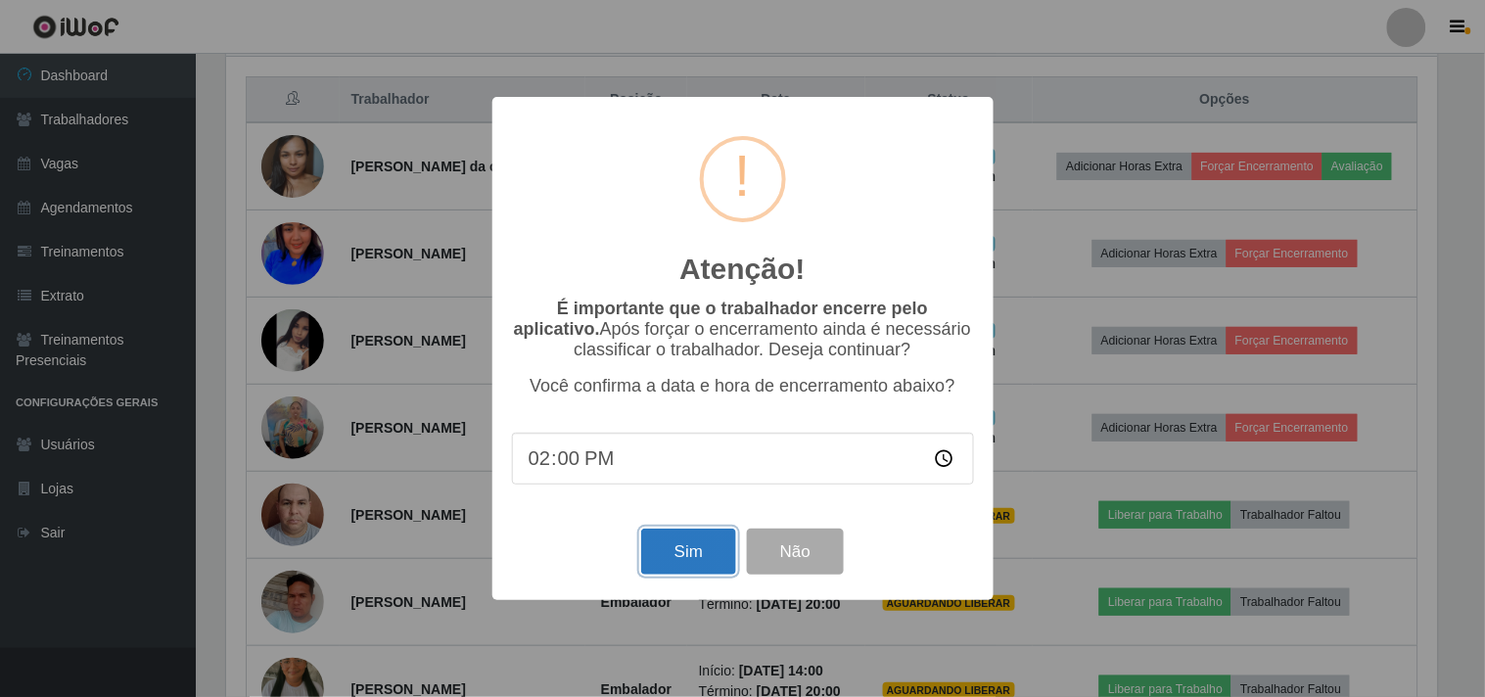
click at [683, 543] on button "Sim" at bounding box center [688, 552] width 95 height 46
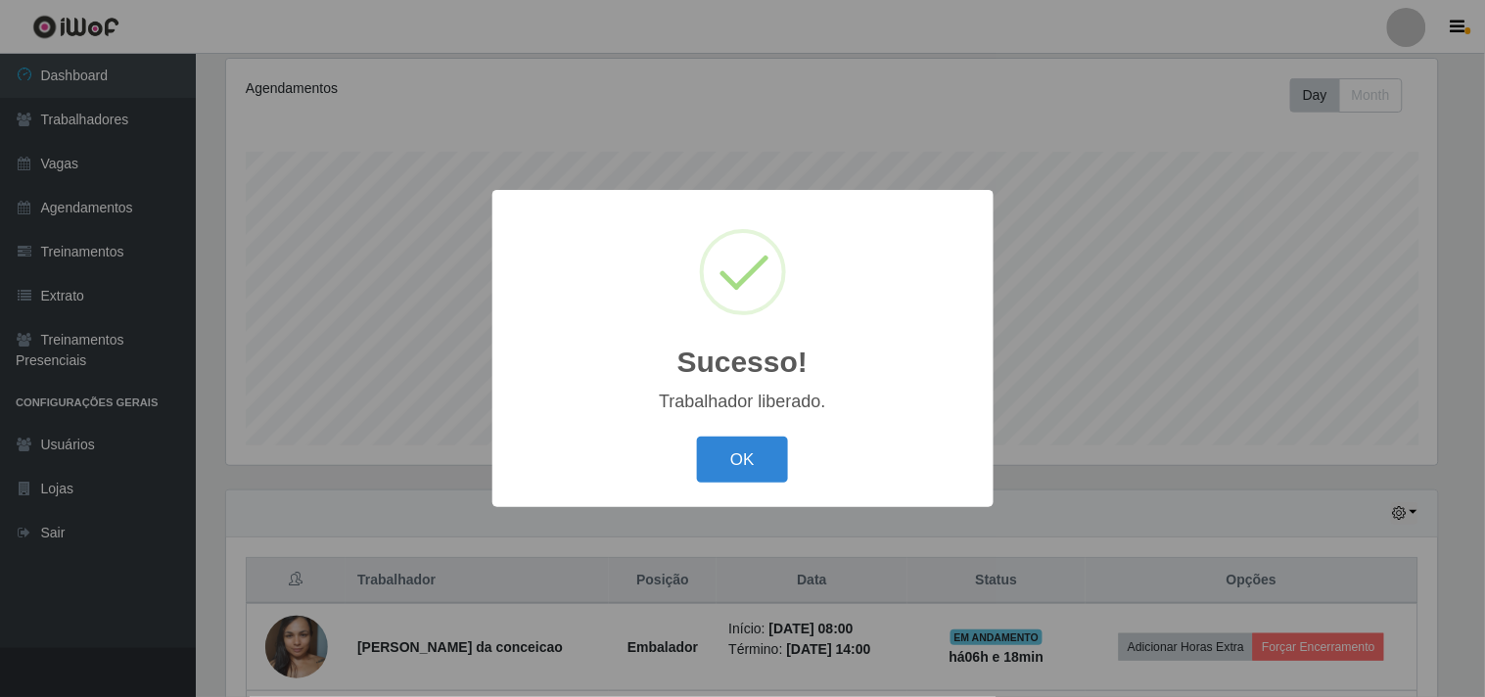
click at [697, 437] on button "OK" at bounding box center [742, 460] width 91 height 46
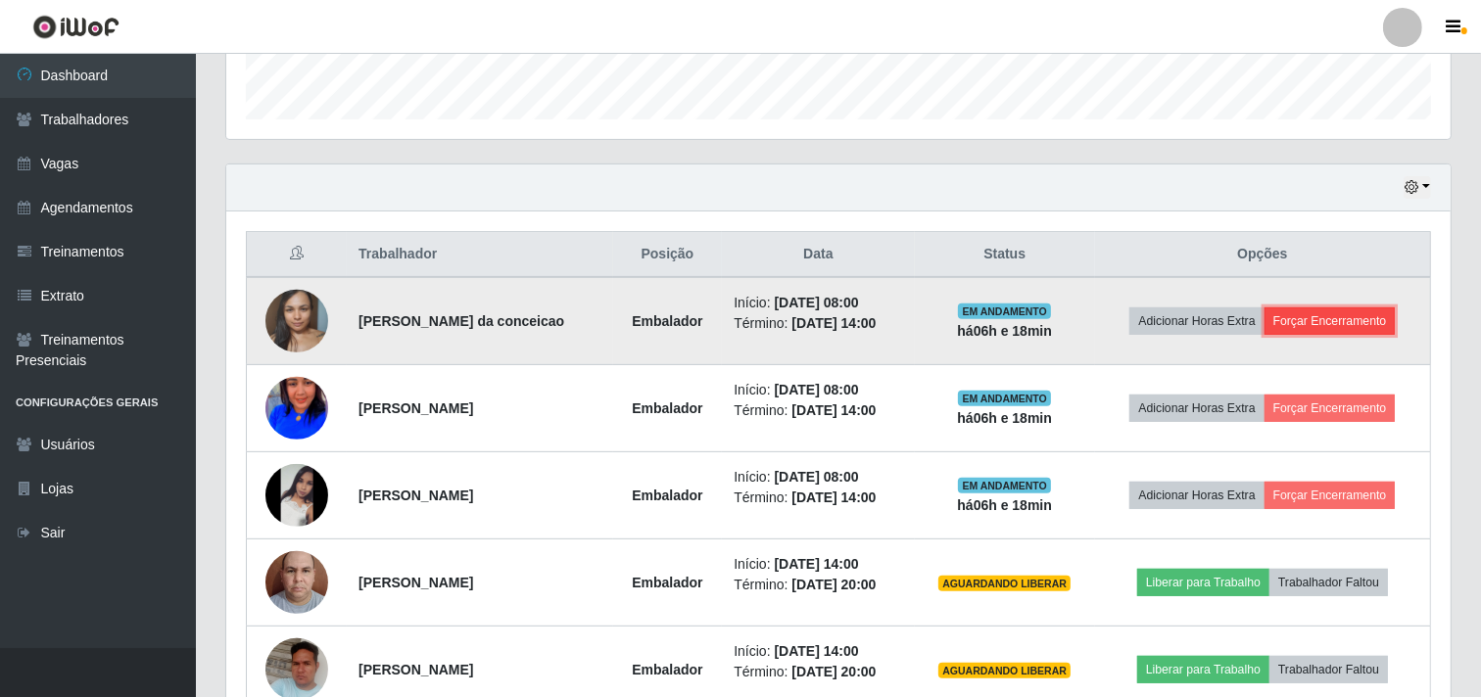
click at [1308, 335] on button "Forçar Encerramento" at bounding box center [1329, 320] width 131 height 27
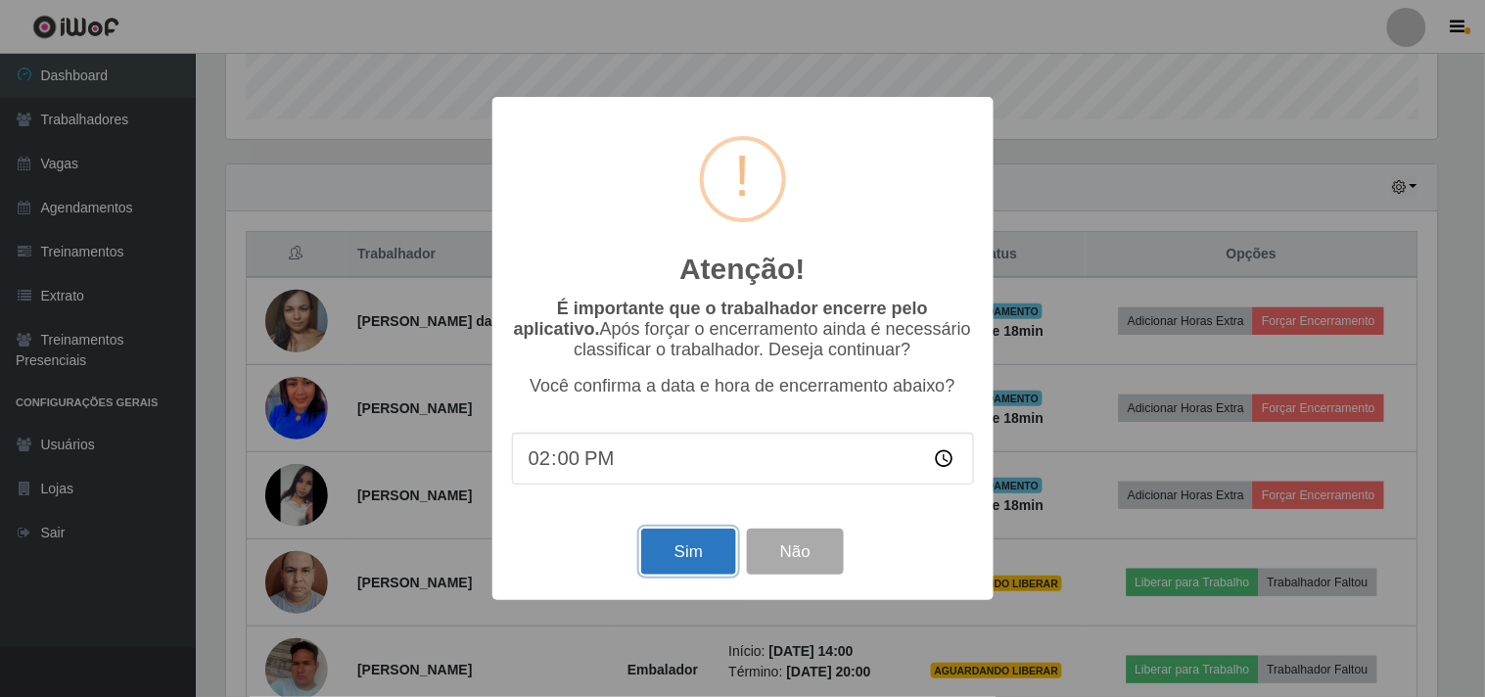
click at [698, 574] on button "Sim" at bounding box center [688, 552] width 95 height 46
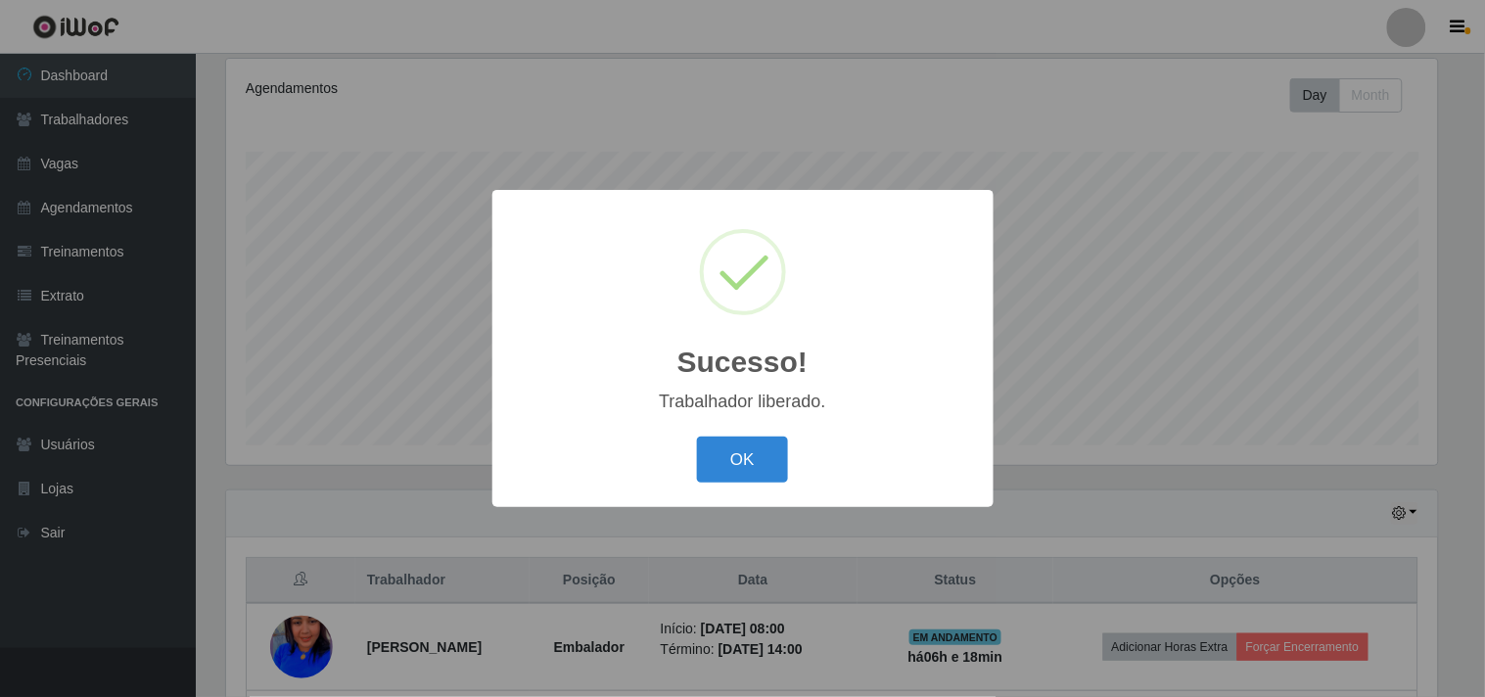
click at [697, 437] on button "OK" at bounding box center [742, 460] width 91 height 46
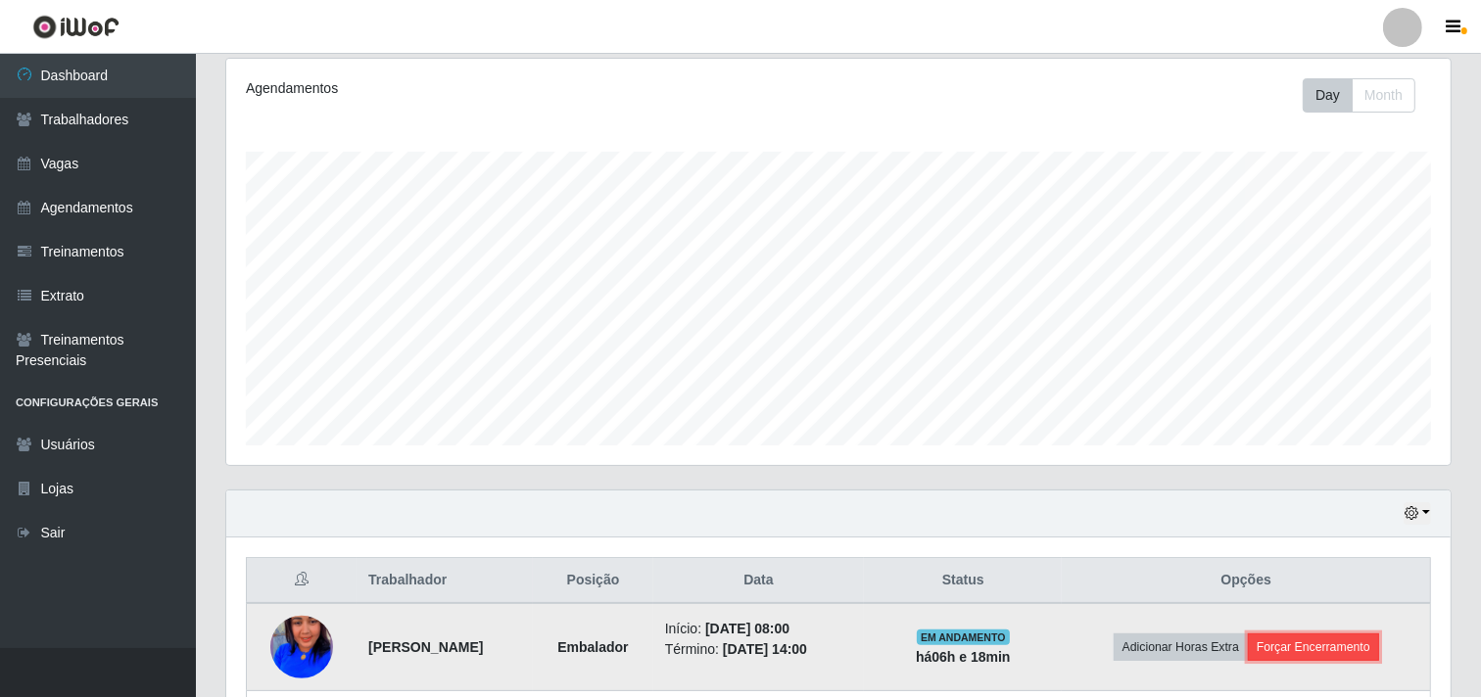
click at [1326, 650] on button "Forçar Encerramento" at bounding box center [1312, 647] width 131 height 27
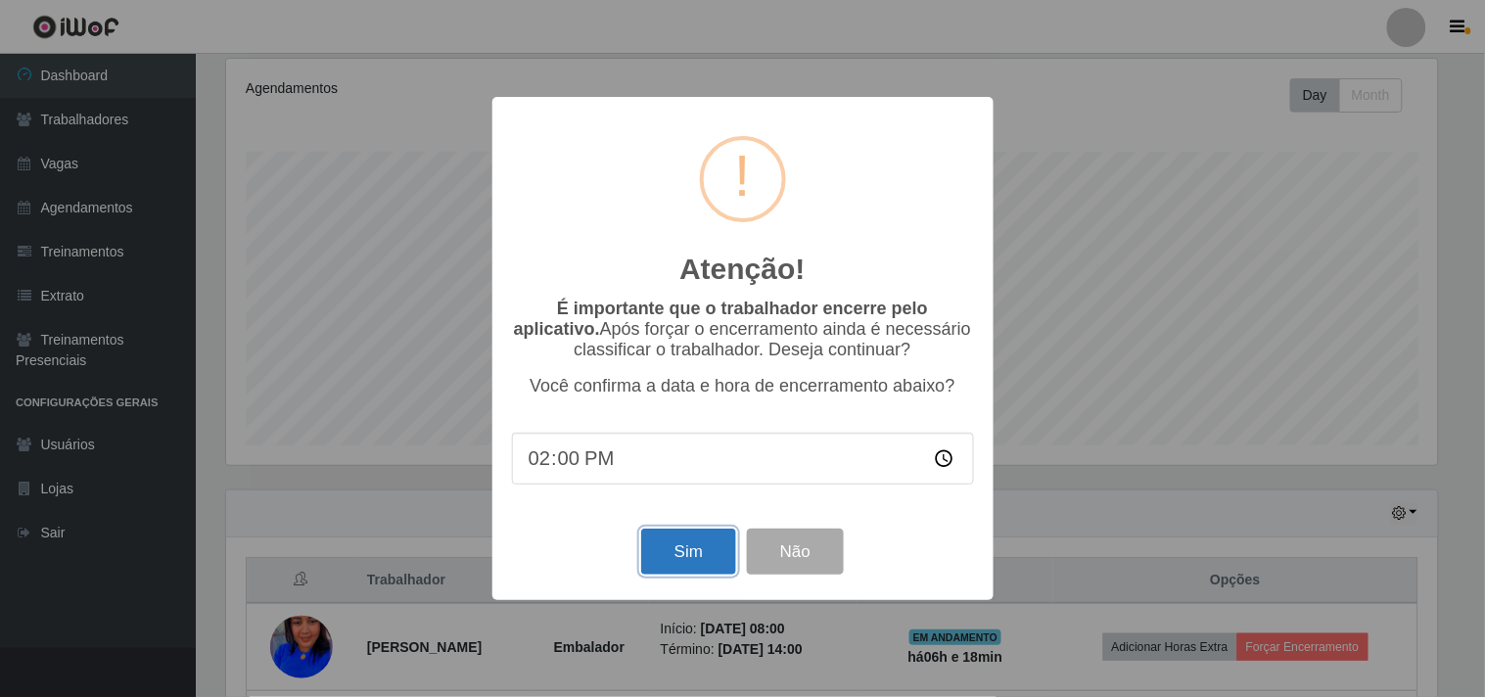
click at [695, 565] on button "Sim" at bounding box center [688, 552] width 95 height 46
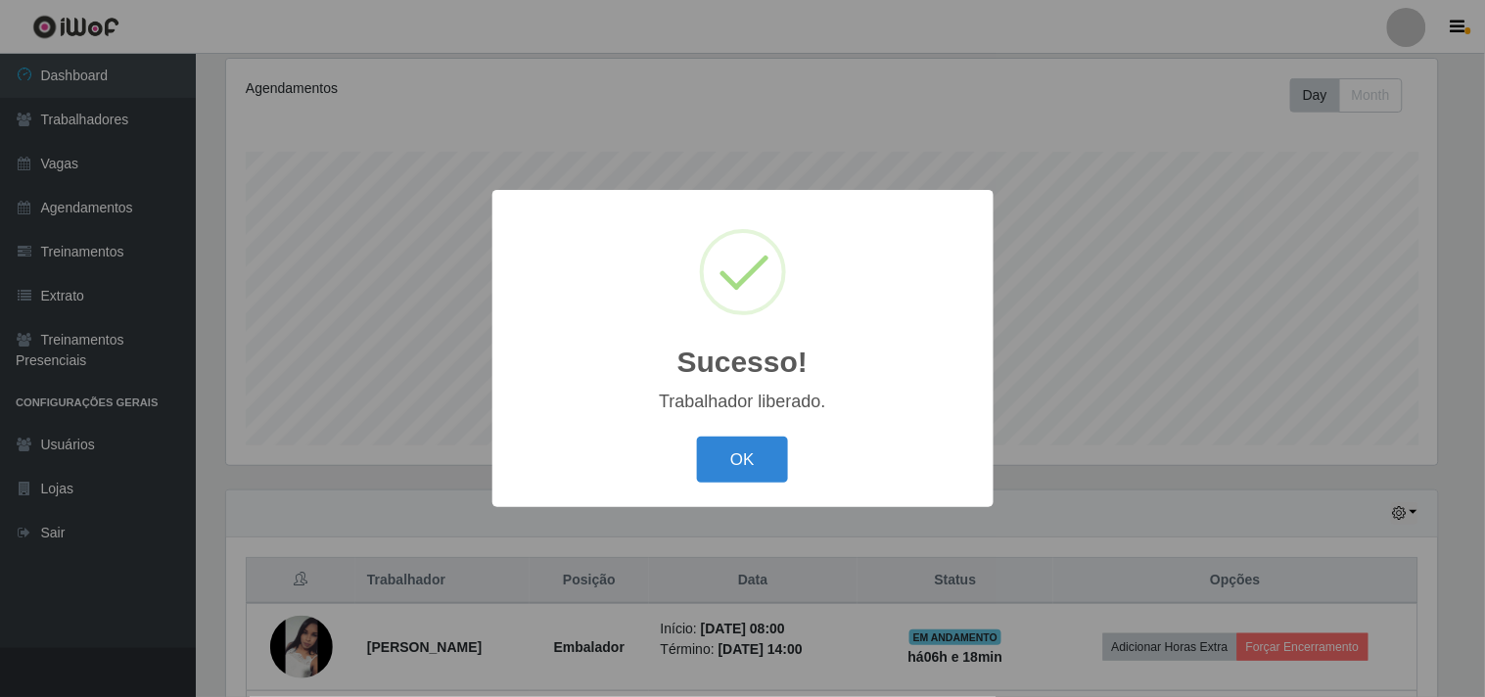
click at [697, 437] on button "OK" at bounding box center [742, 460] width 91 height 46
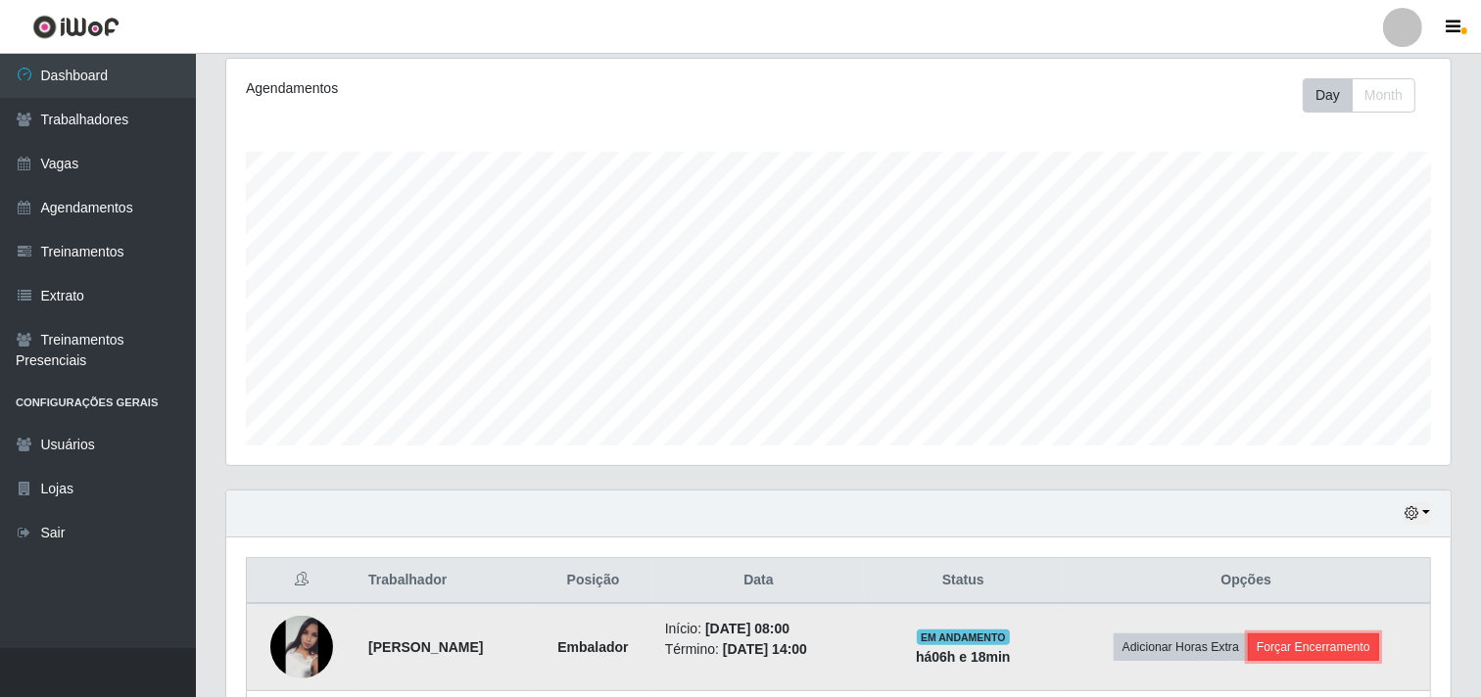
click at [1334, 640] on button "Forçar Encerramento" at bounding box center [1312, 647] width 131 height 27
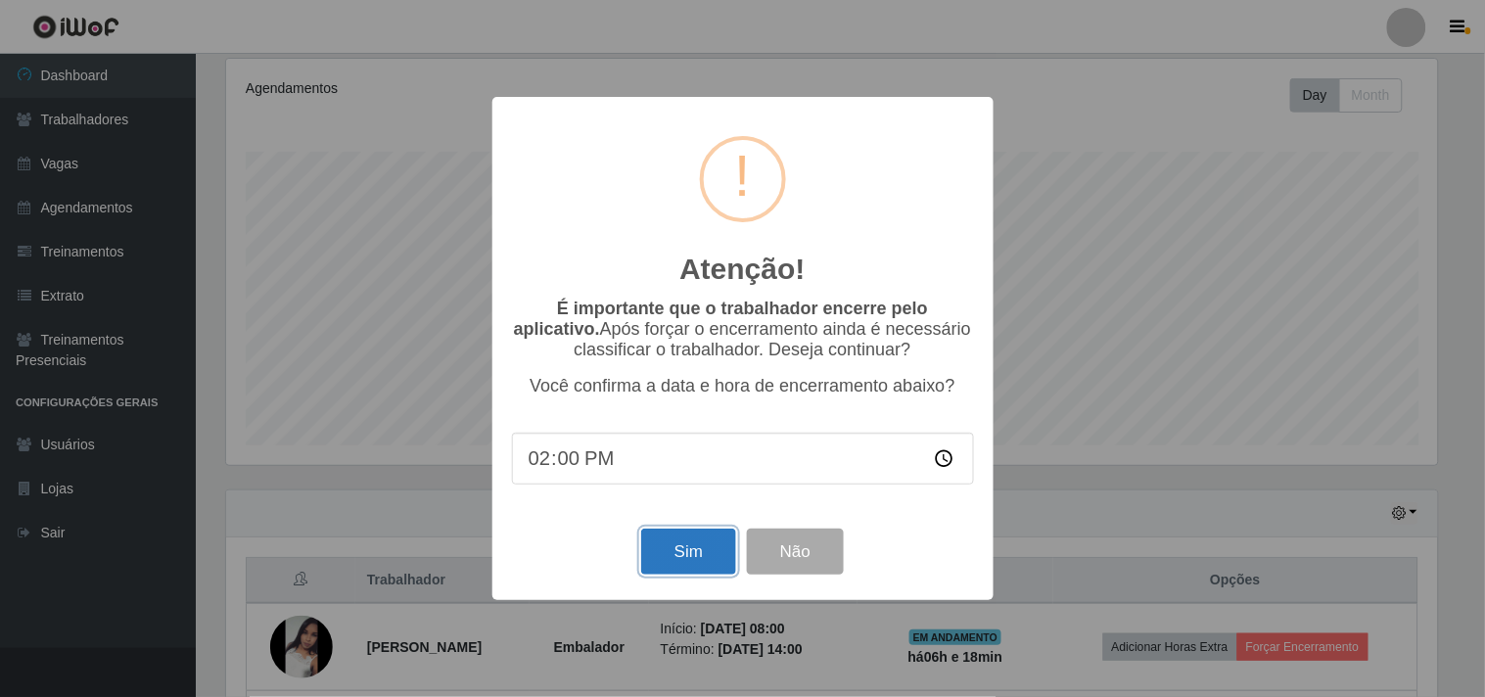
click at [683, 544] on button "Sim" at bounding box center [688, 552] width 95 height 46
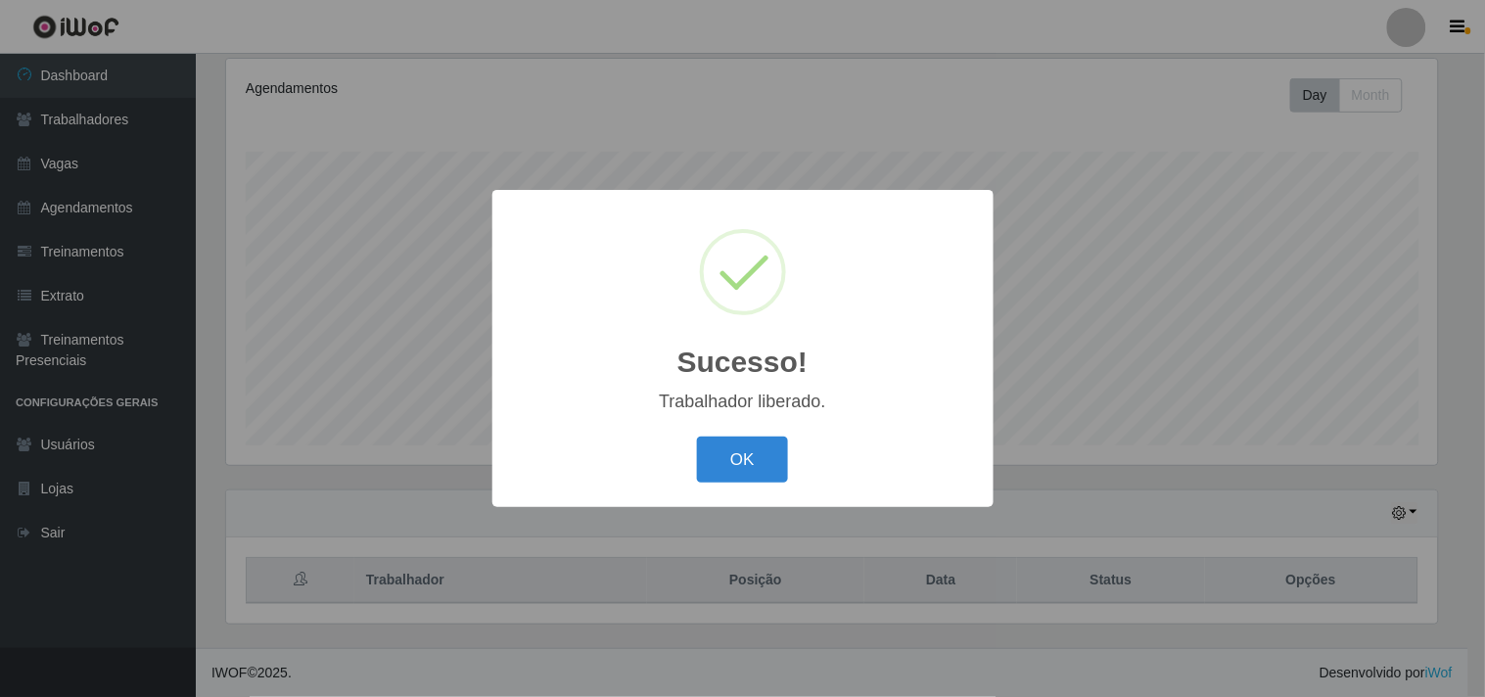
click at [697, 437] on button "OK" at bounding box center [742, 460] width 91 height 46
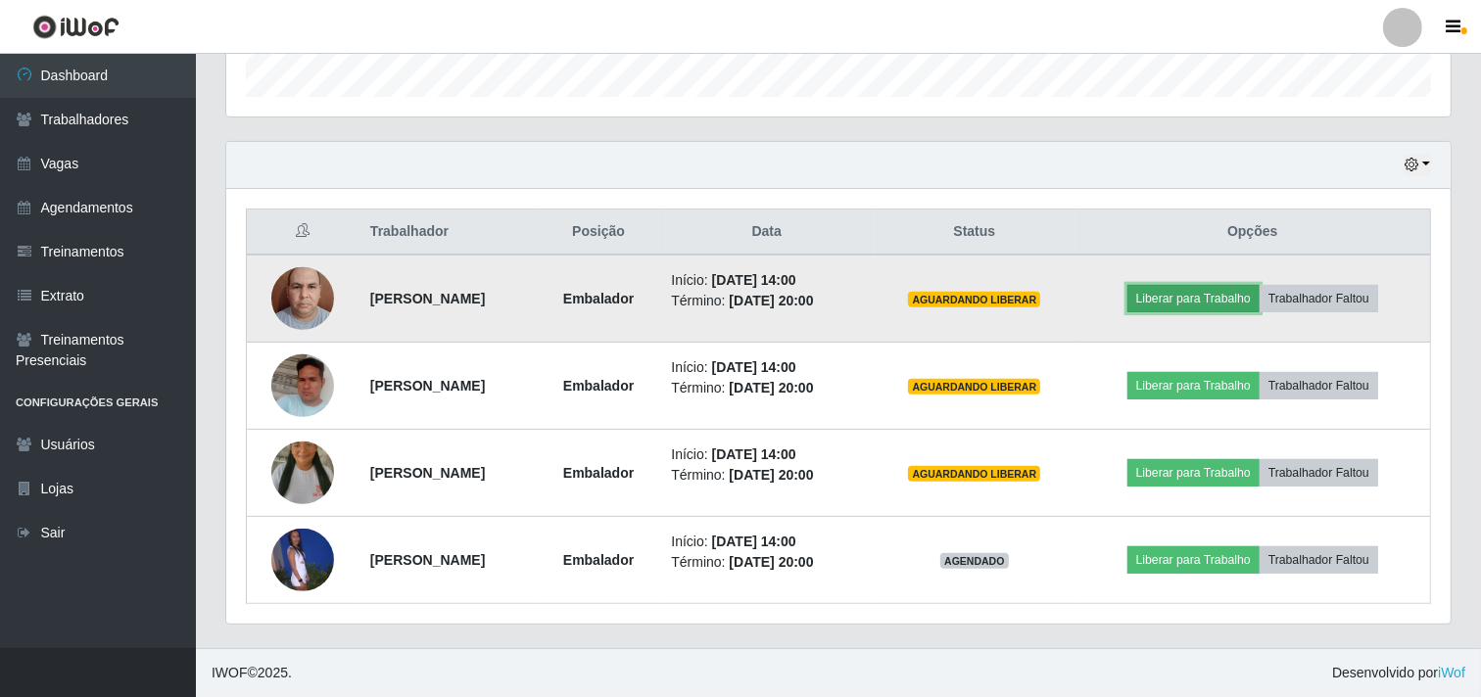
click at [1248, 301] on button "Liberar para Trabalho" at bounding box center [1193, 298] width 132 height 27
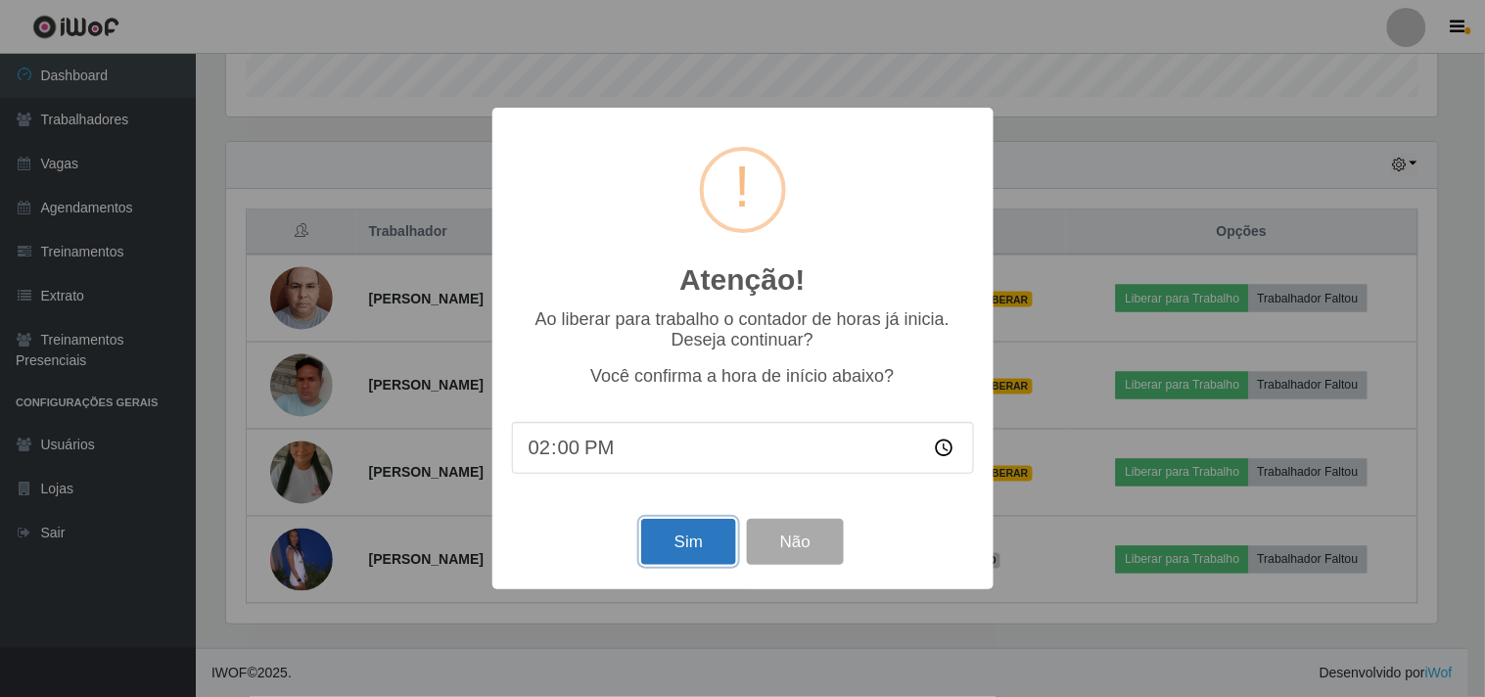
click at [678, 558] on button "Sim" at bounding box center [688, 542] width 95 height 46
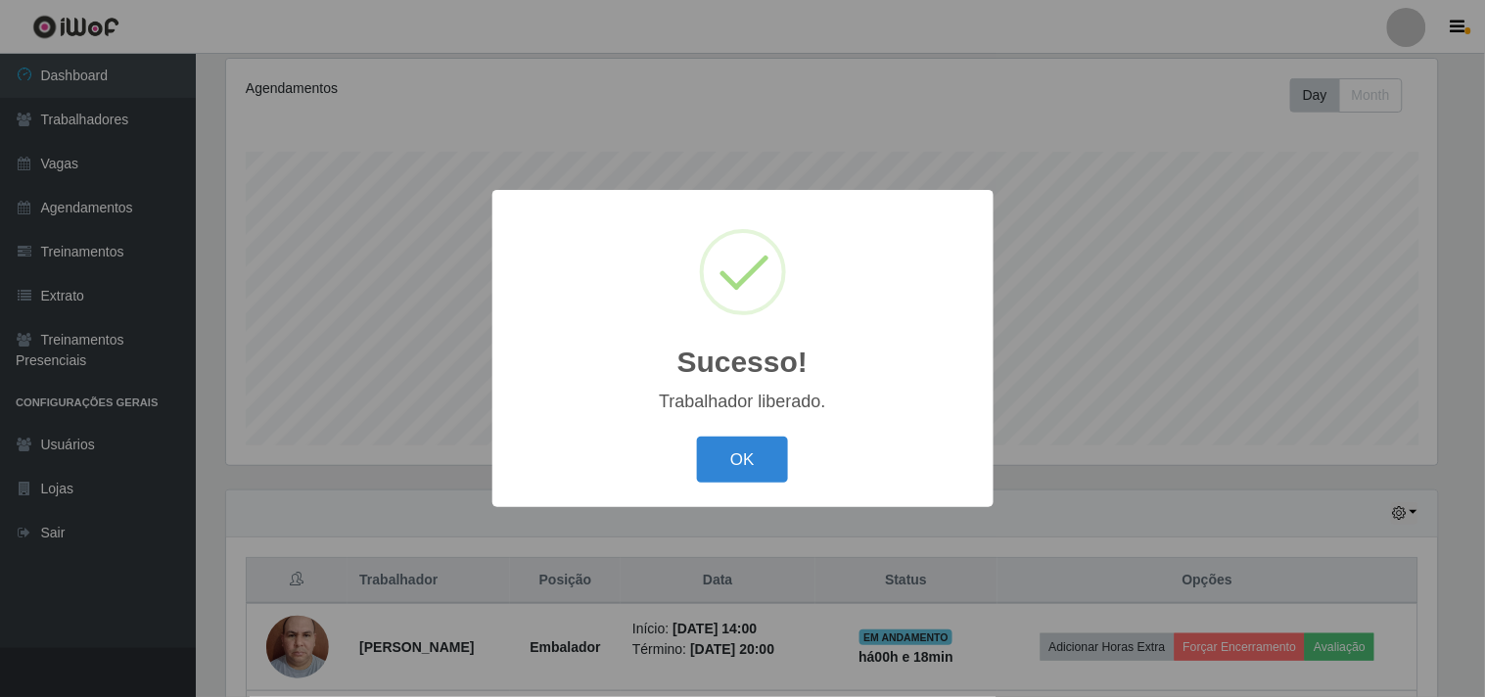
click at [697, 437] on button "OK" at bounding box center [742, 460] width 91 height 46
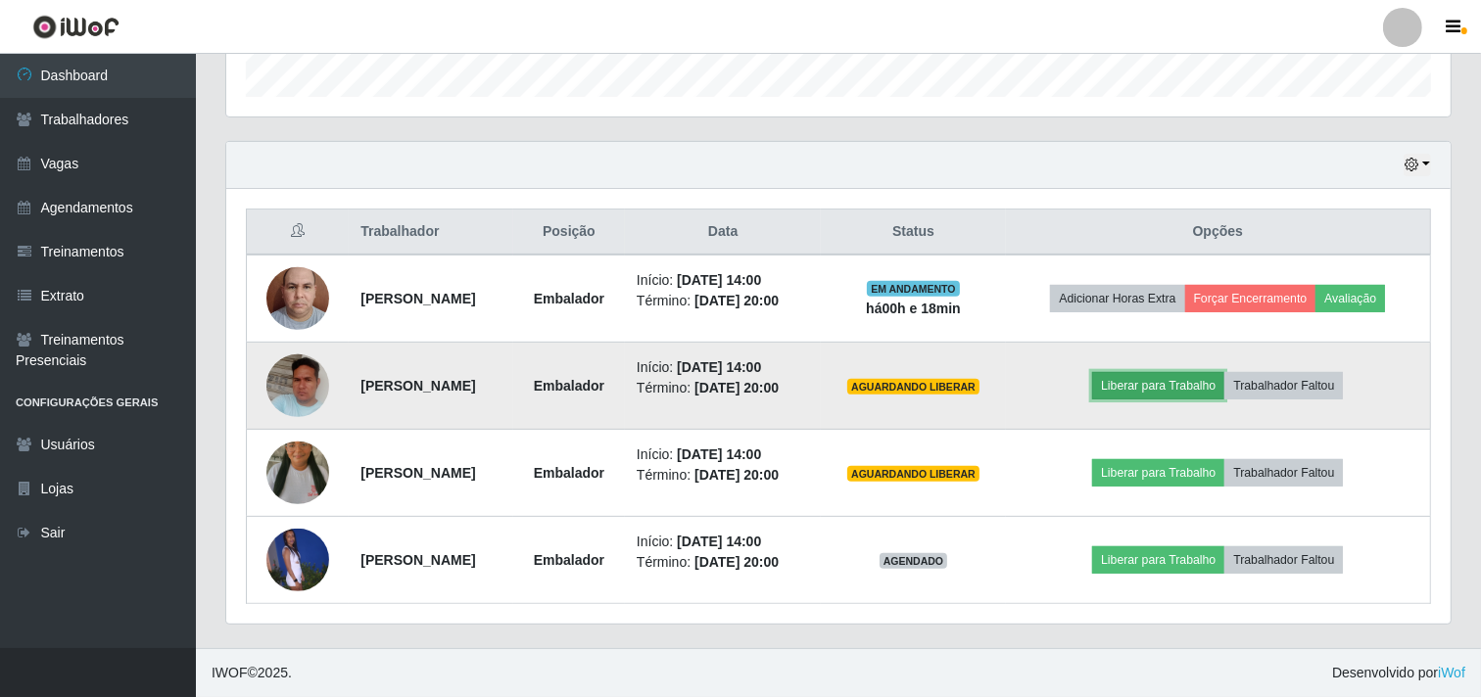
click at [1171, 390] on button "Liberar para Trabalho" at bounding box center [1158, 385] width 132 height 27
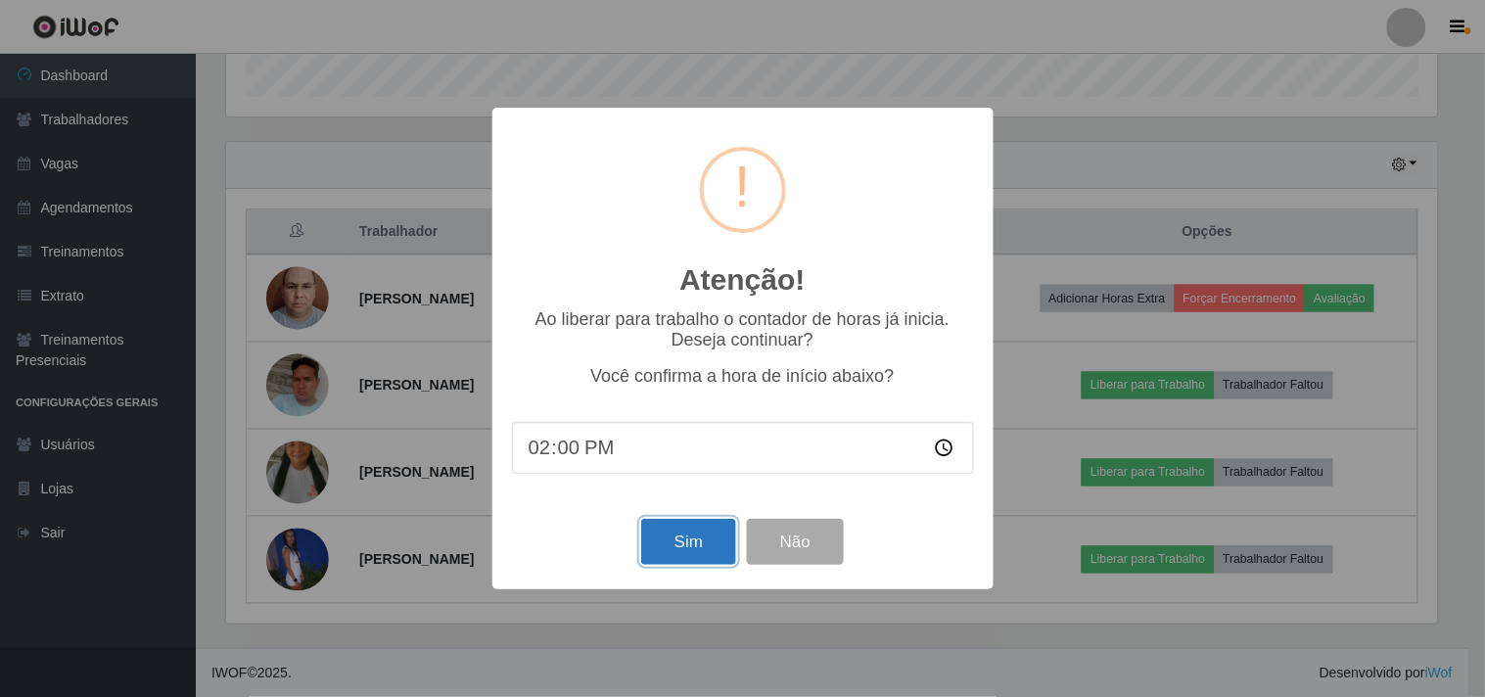
click at [732, 533] on button "Sim" at bounding box center [688, 542] width 95 height 46
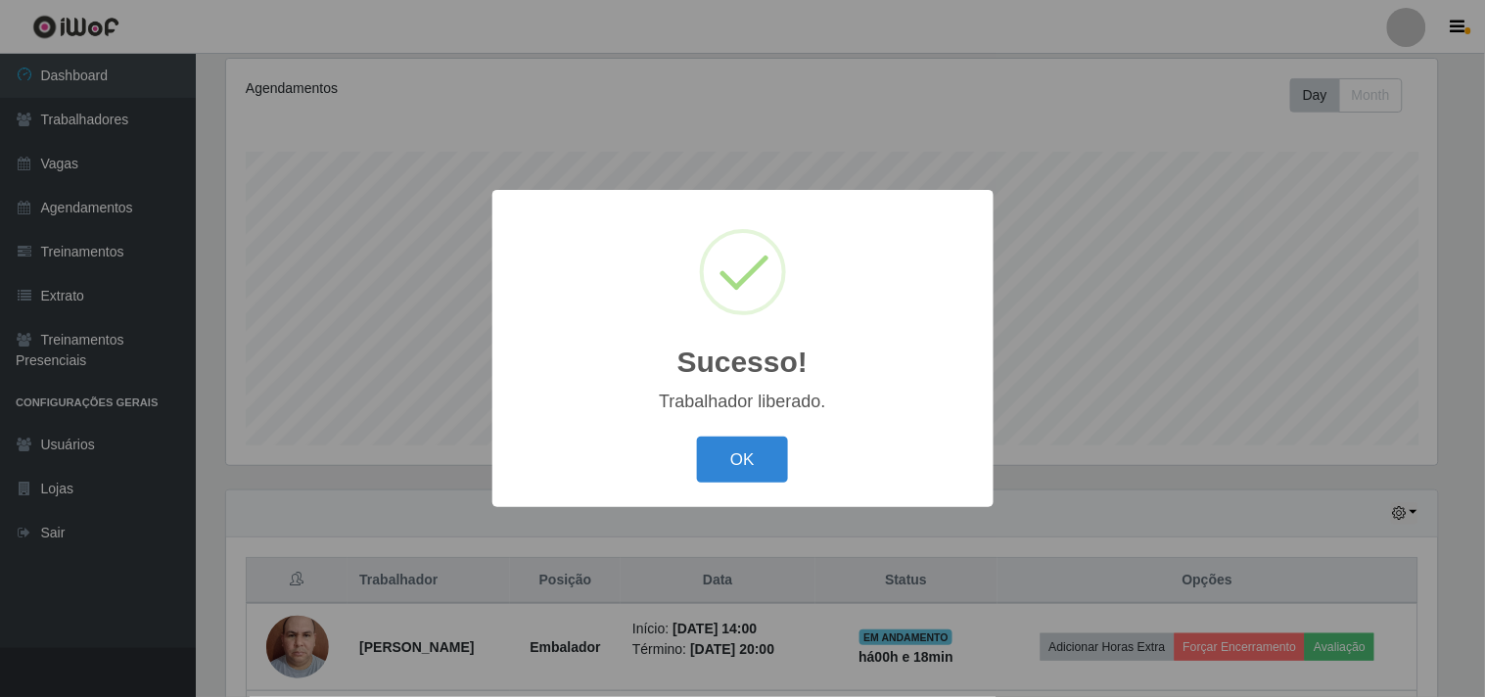
drag, startPoint x: 739, startPoint y: 438, endPoint x: 764, endPoint y: 434, distance: 24.8
click at [738, 438] on button "OK" at bounding box center [742, 460] width 91 height 46
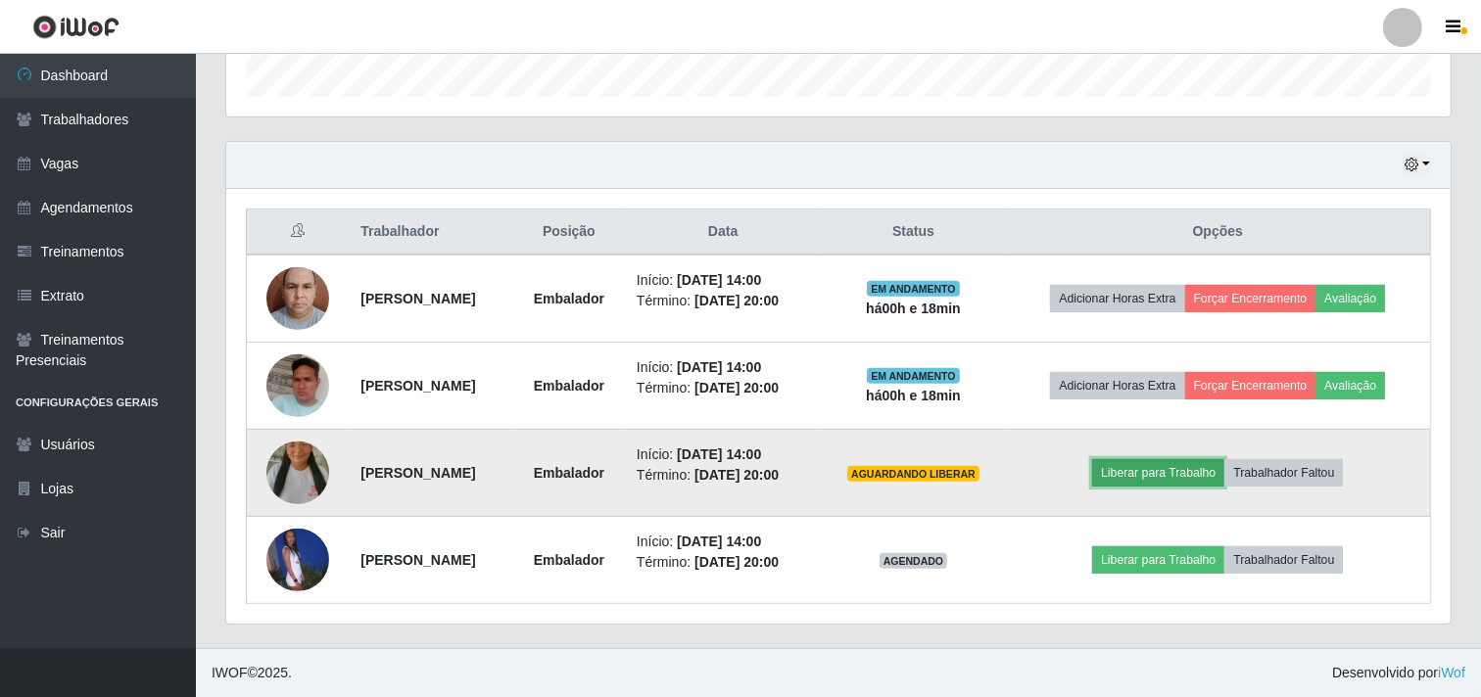
click at [1159, 476] on button "Liberar para Trabalho" at bounding box center [1158, 472] width 132 height 27
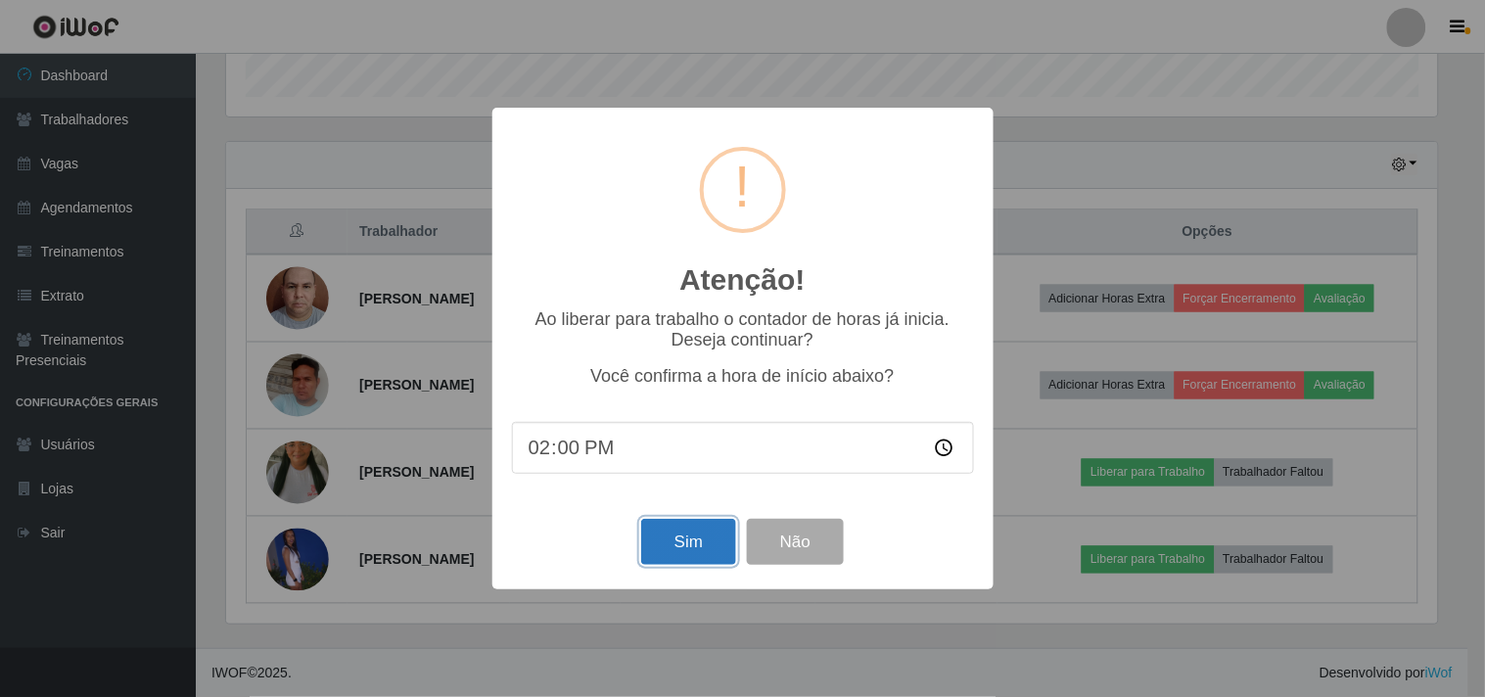
click at [642, 542] on button "Sim" at bounding box center [688, 542] width 95 height 46
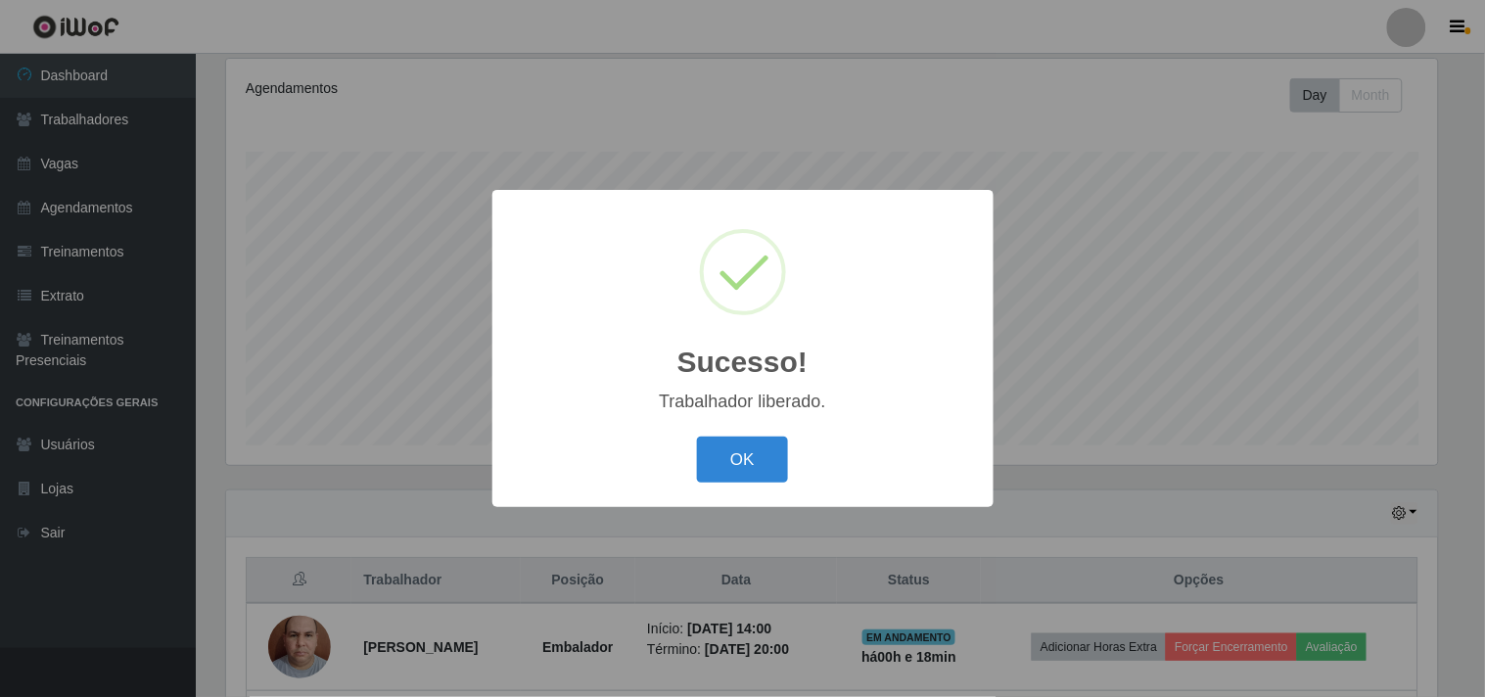
click at [697, 437] on button "OK" at bounding box center [742, 460] width 91 height 46
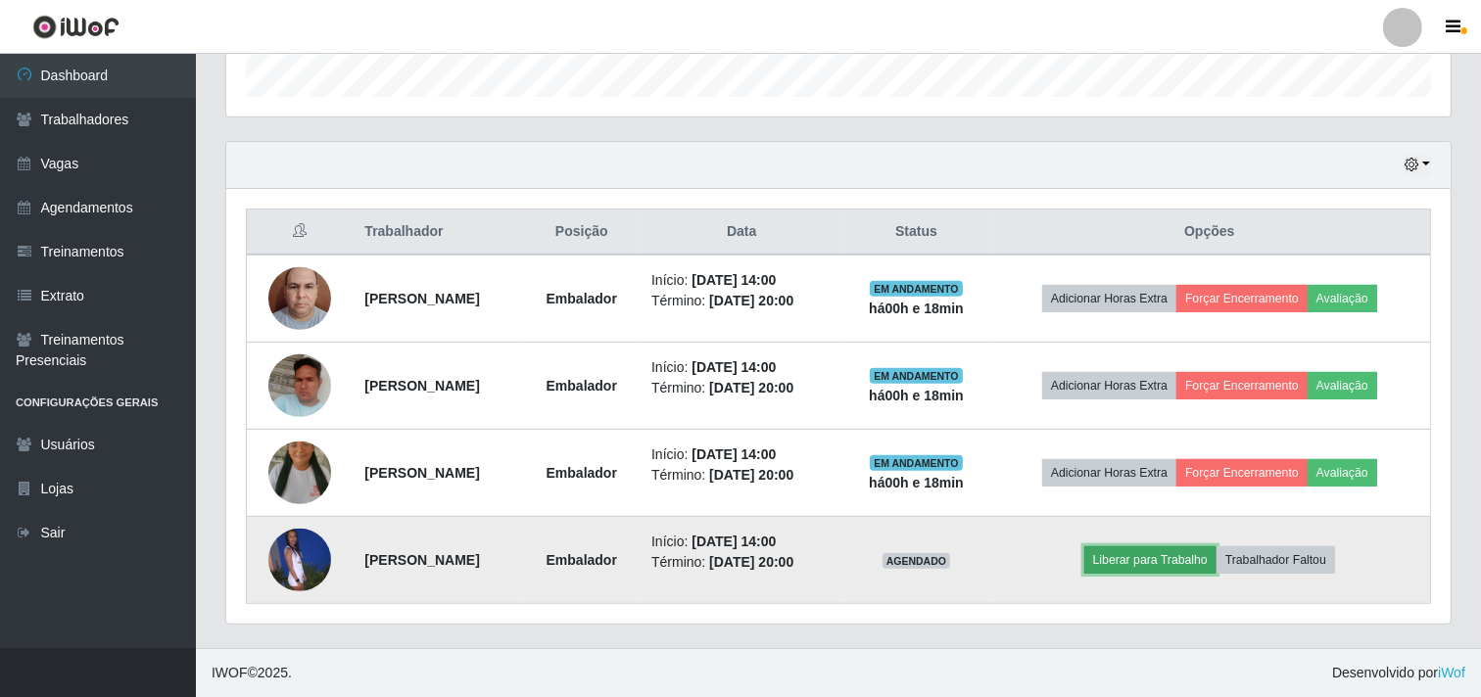
click at [1146, 550] on button "Liberar para Trabalho" at bounding box center [1150, 559] width 132 height 27
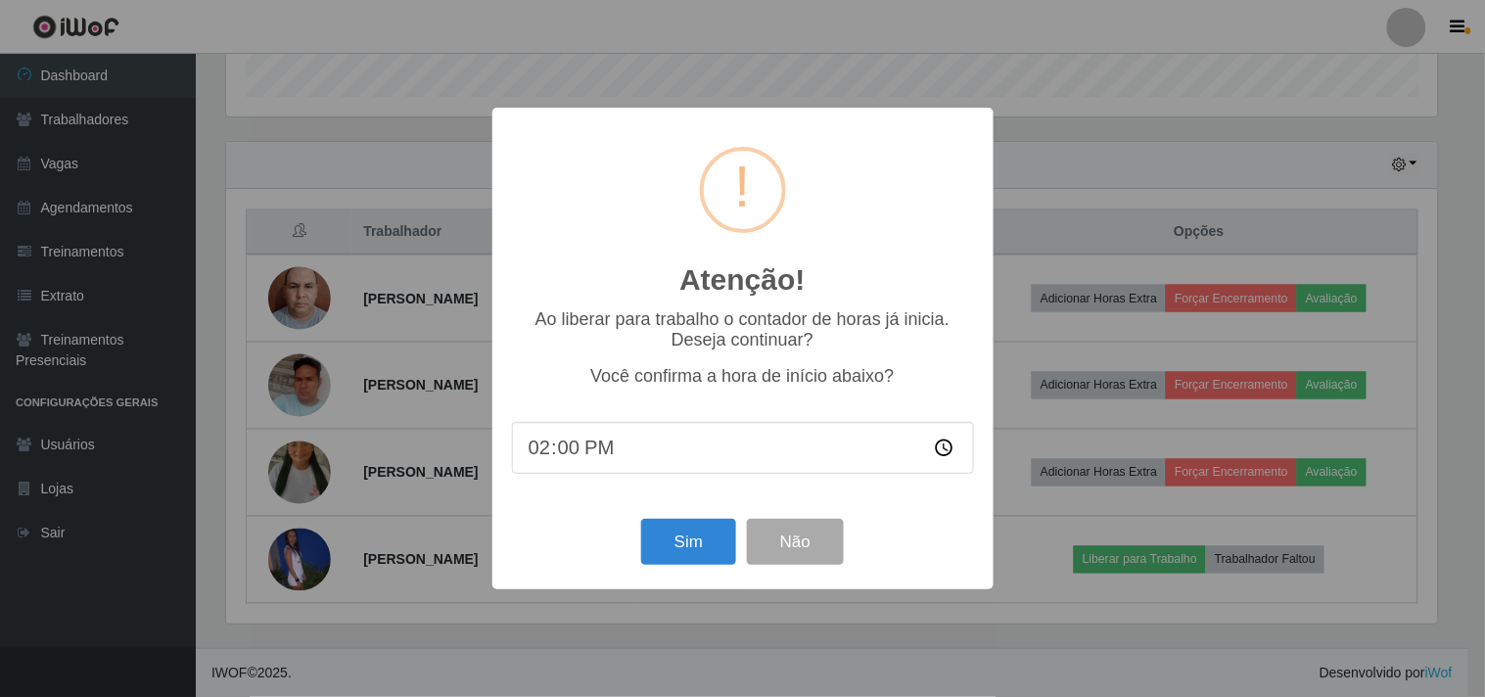
click at [706, 512] on div "Atenção! × Ao liberar para trabalho o contador de horas já inicia. Deseja conti…" at bounding box center [743, 349] width 501 height 482
click at [693, 570] on div "Sim Não" at bounding box center [743, 542] width 462 height 56
click at [688, 558] on button "Sim" at bounding box center [688, 542] width 95 height 46
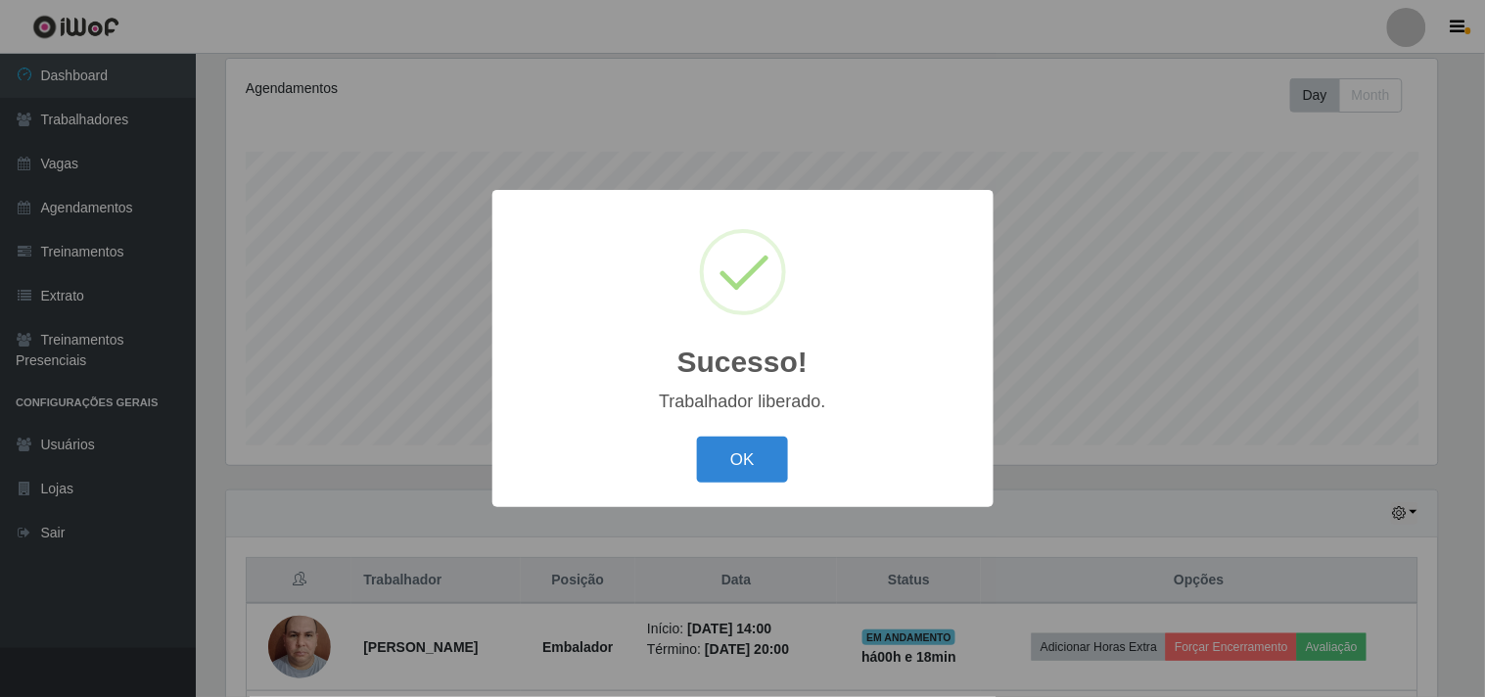
click at [697, 437] on button "OK" at bounding box center [742, 460] width 91 height 46
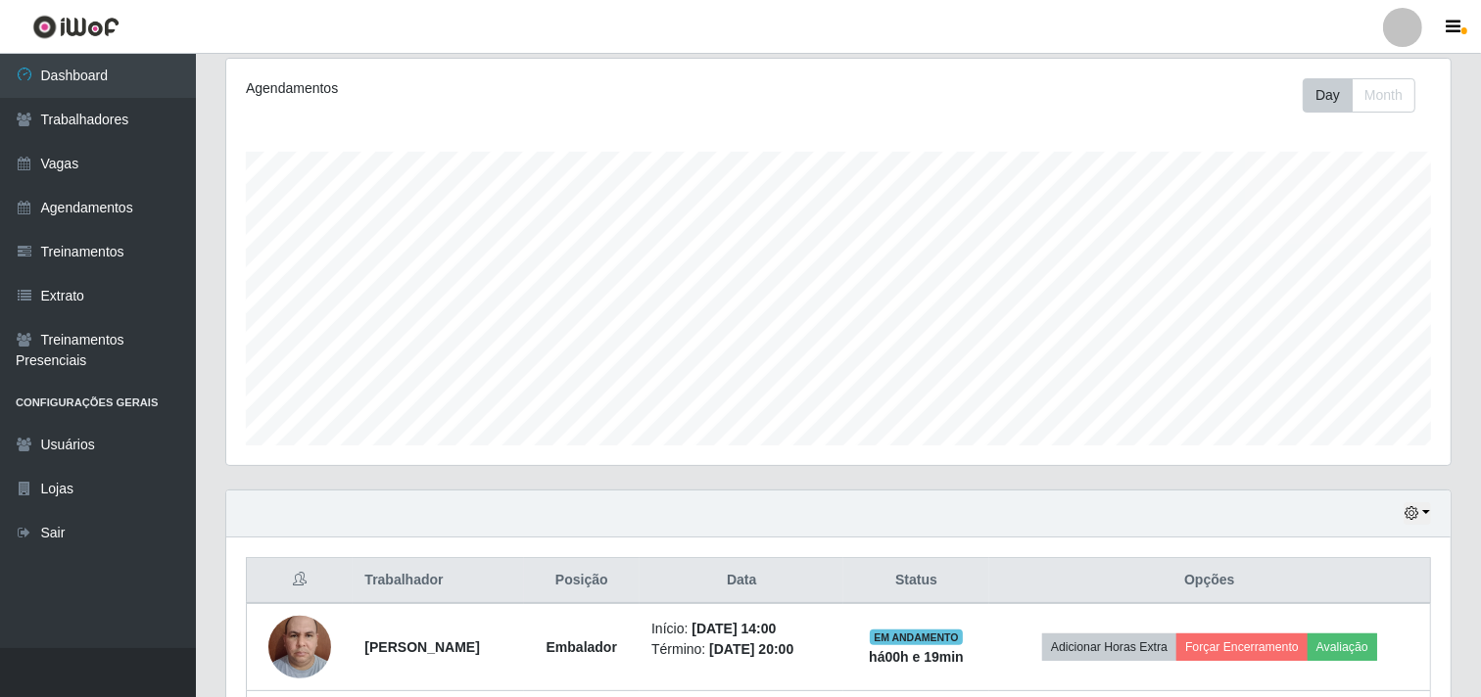
scroll to position [603, 0]
